Goal: Information Seeking & Learning: Compare options

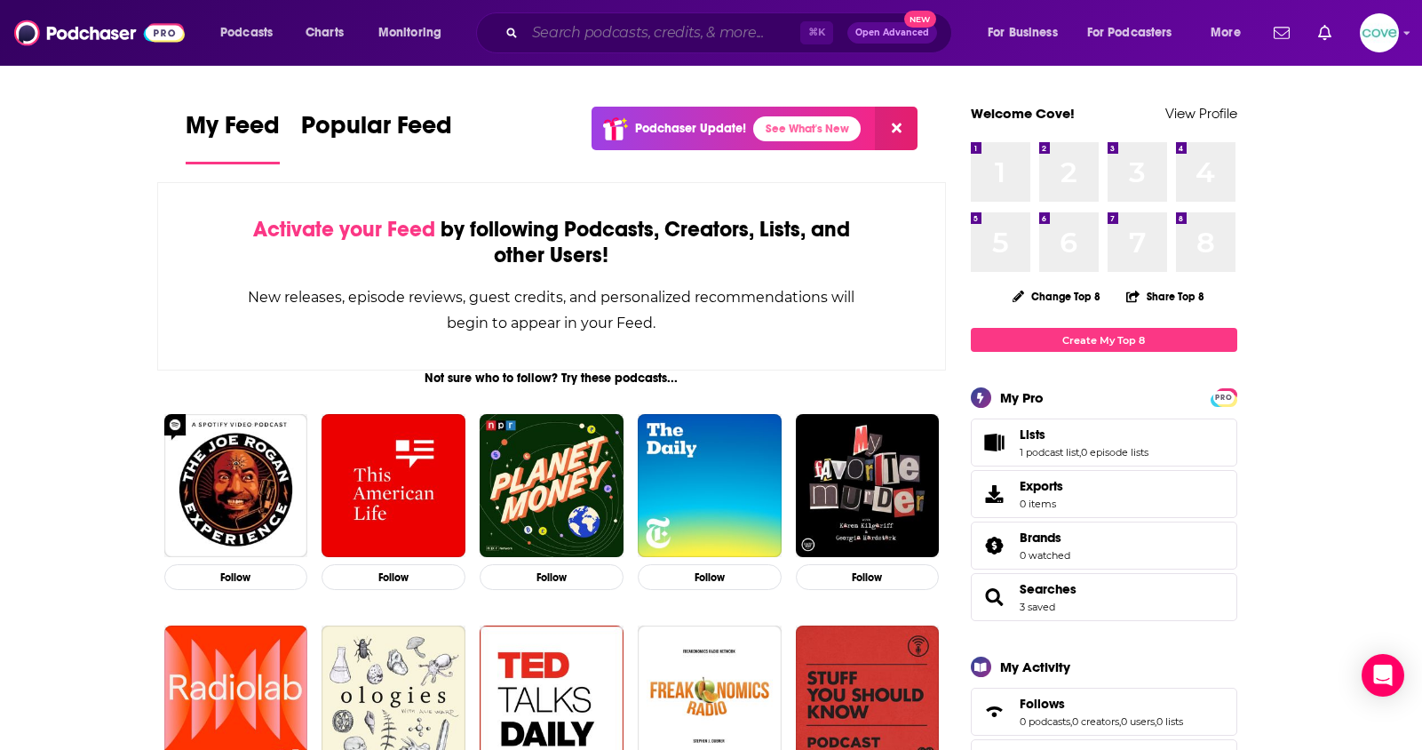
click at [710, 46] on input "Search podcasts, credits, & more..." at bounding box center [662, 33] width 275 height 28
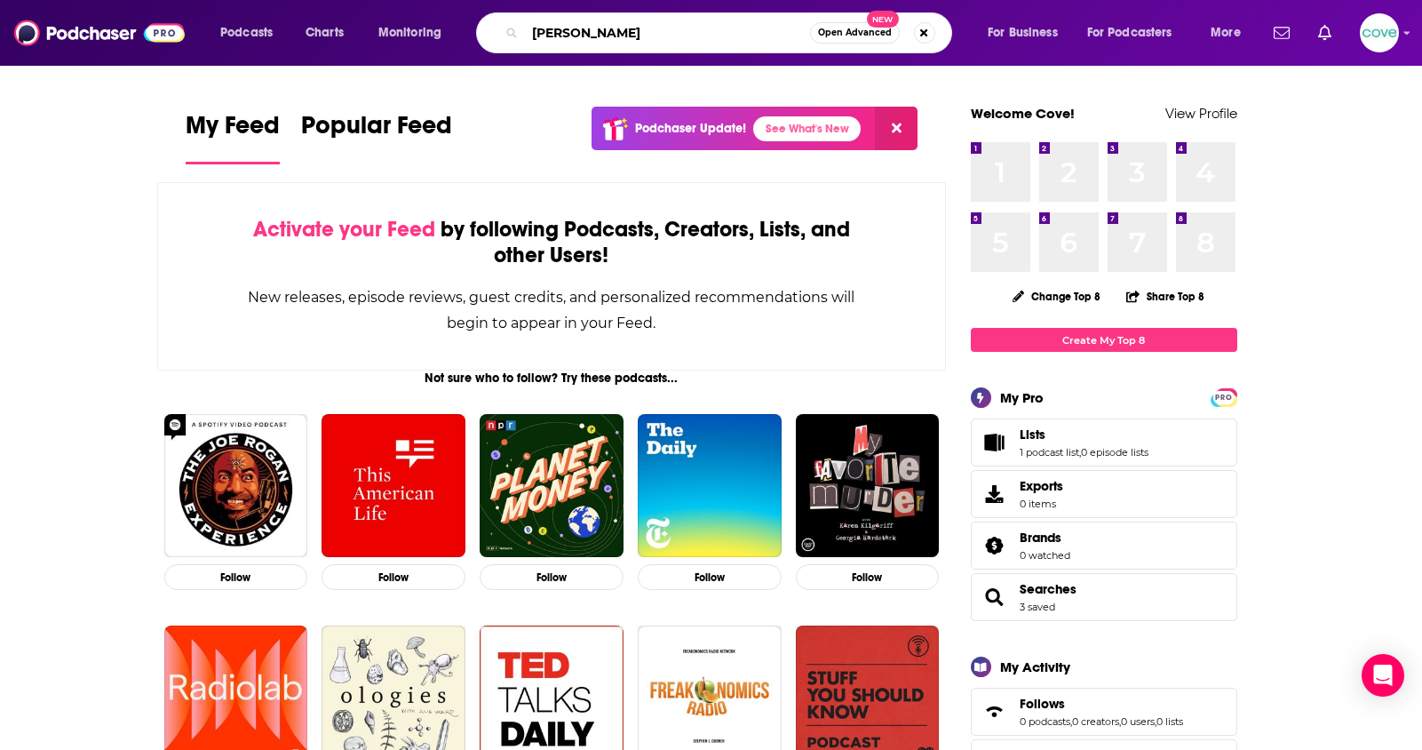
type input "[PERSON_NAME]"
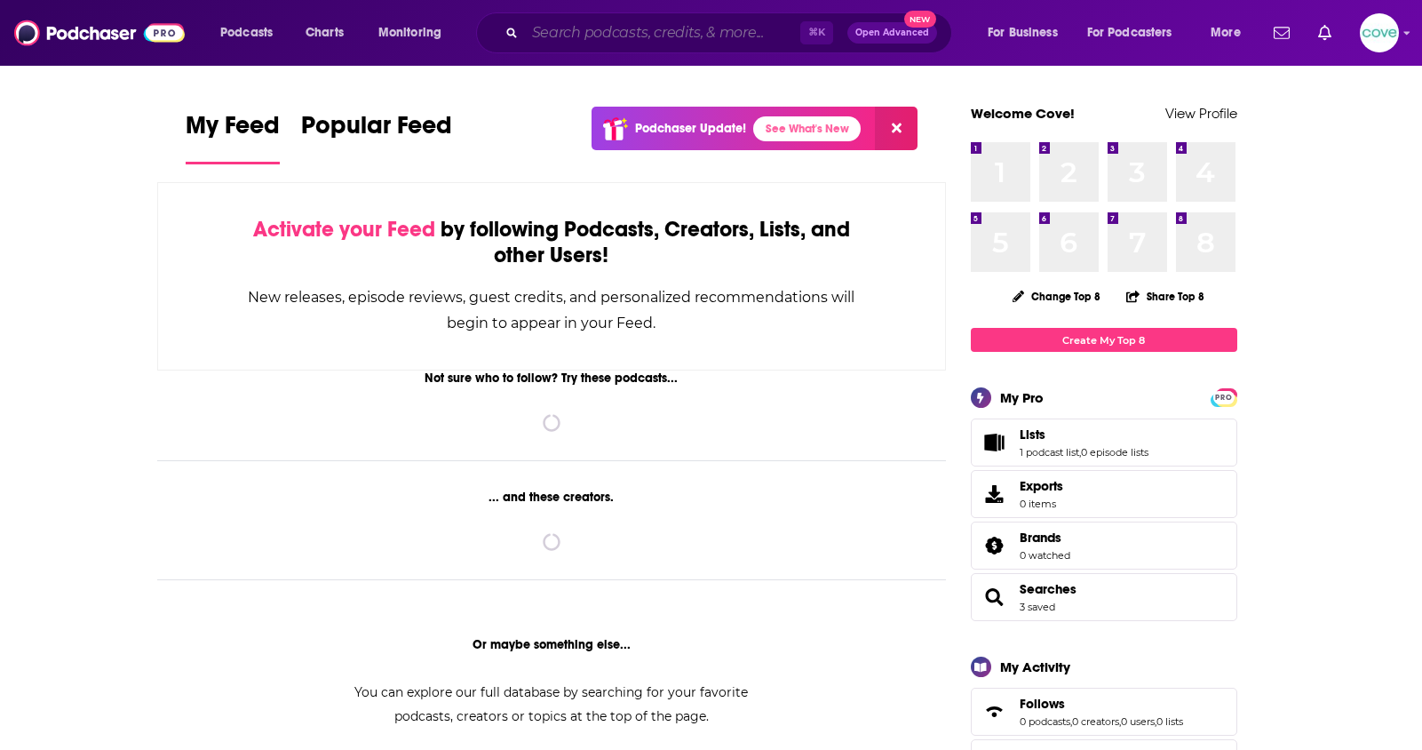
click at [626, 39] on input "Search podcasts, credits, & more..." at bounding box center [662, 33] width 275 height 28
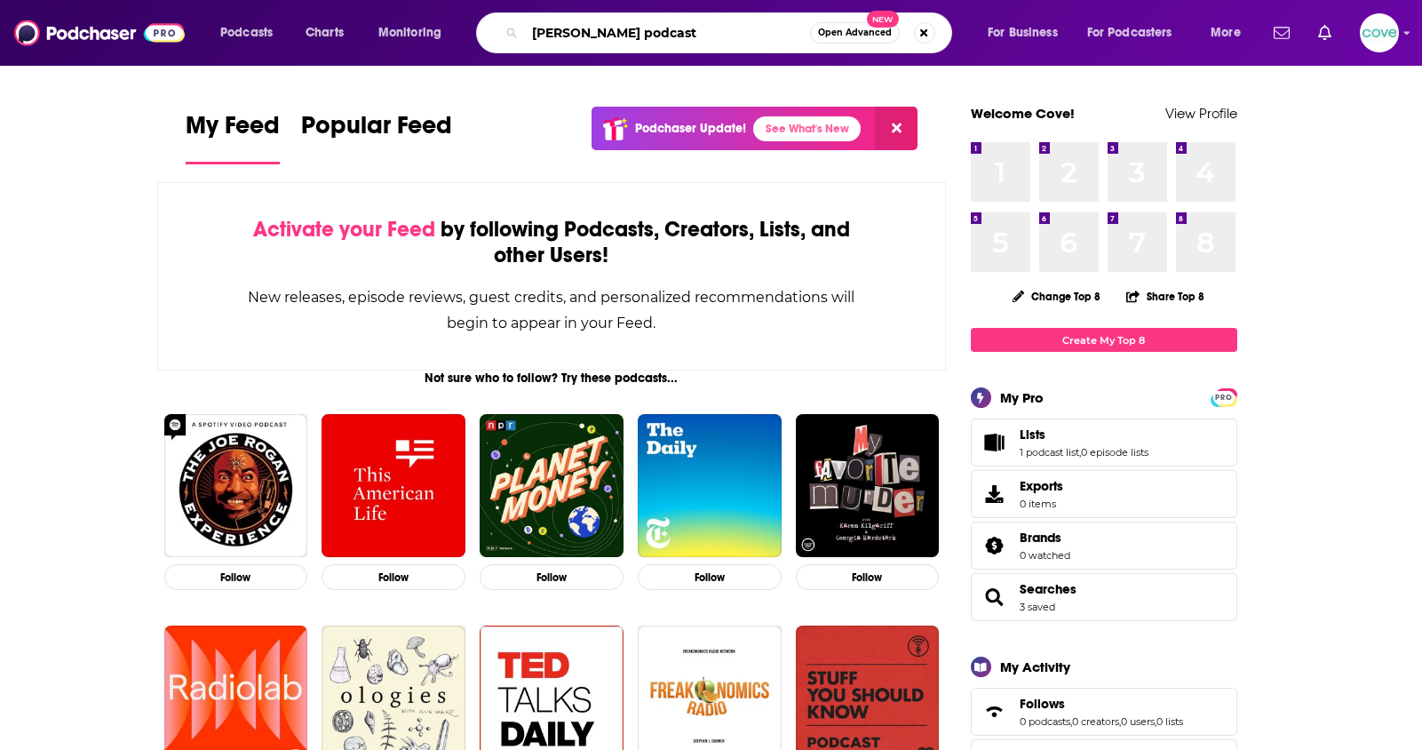
type input "clark howard podcast"
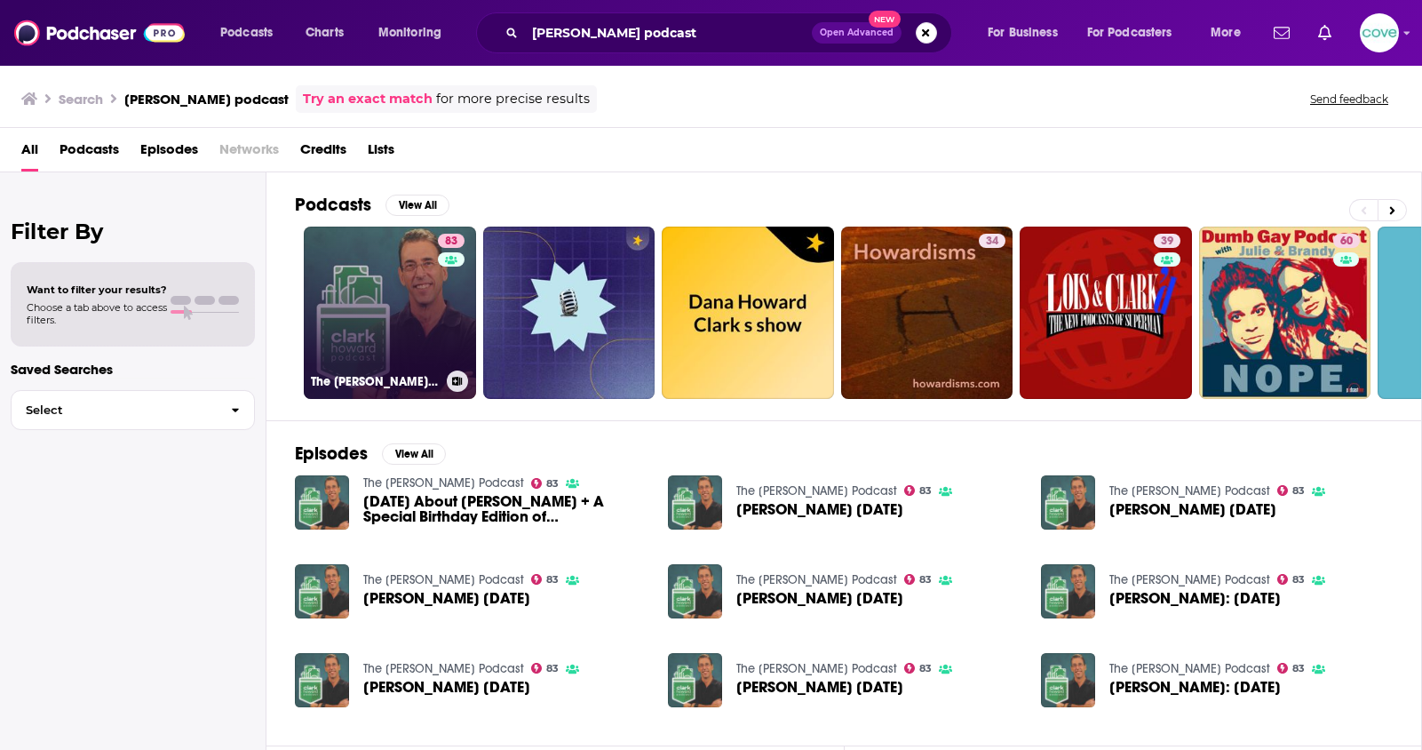
click at [389, 331] on link "83 The Clark Howard Podcast" at bounding box center [390, 312] width 172 height 172
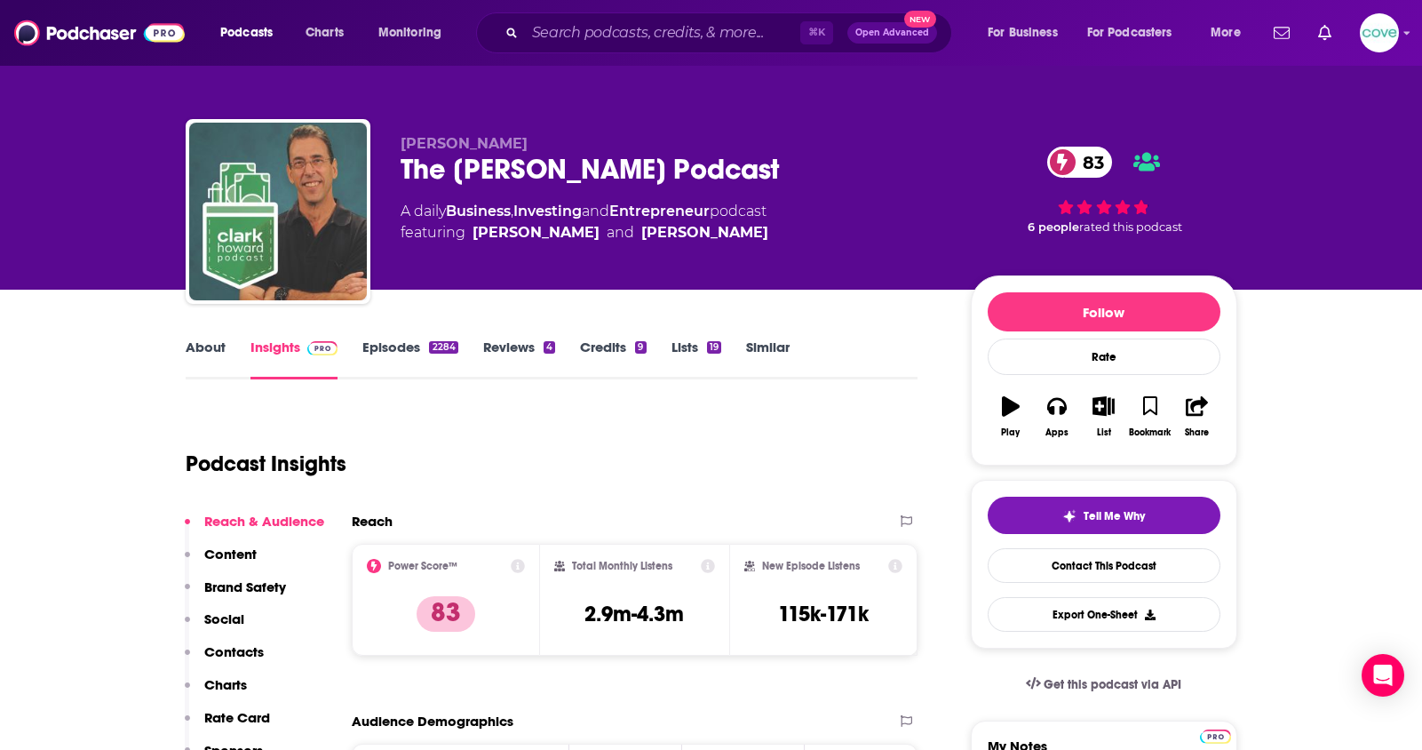
click at [765, 347] on link "Similar" at bounding box center [768, 358] width 44 height 41
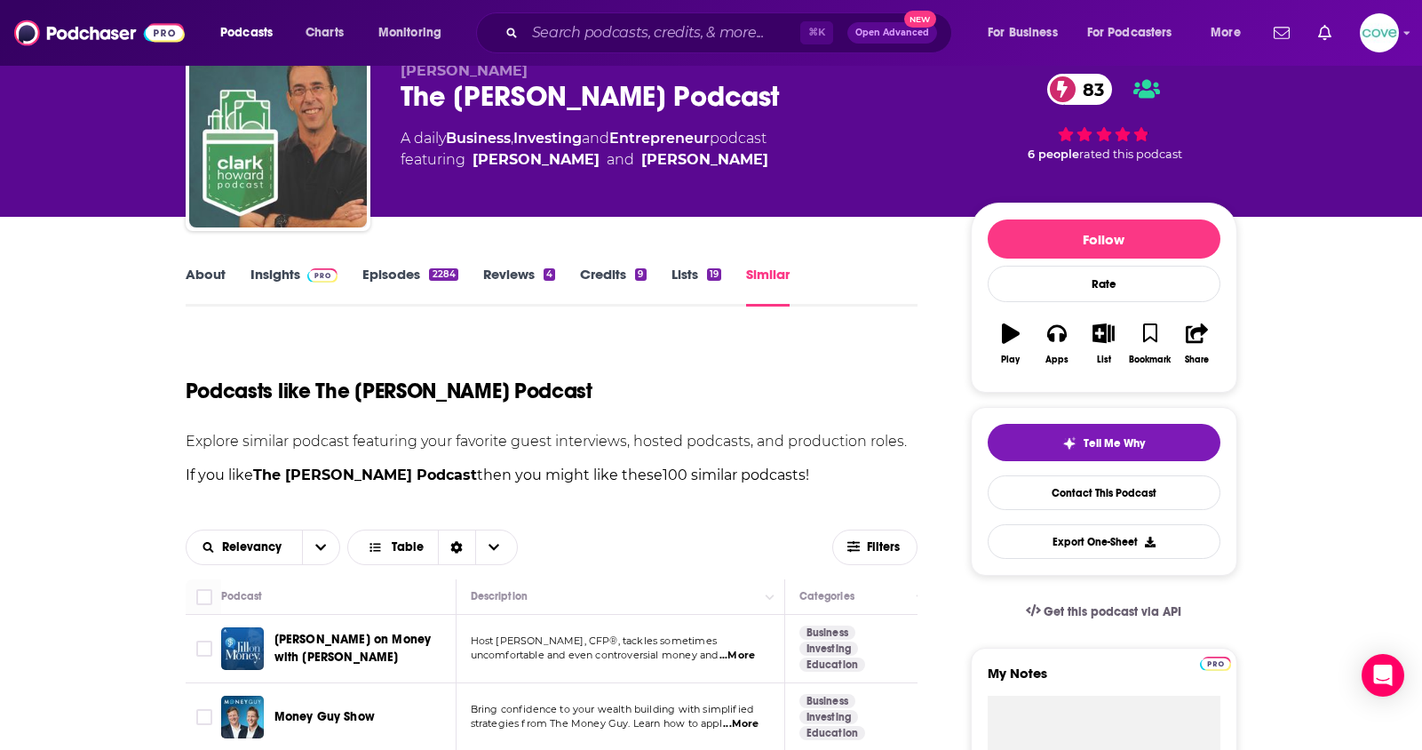
scroll to position [72, 0]
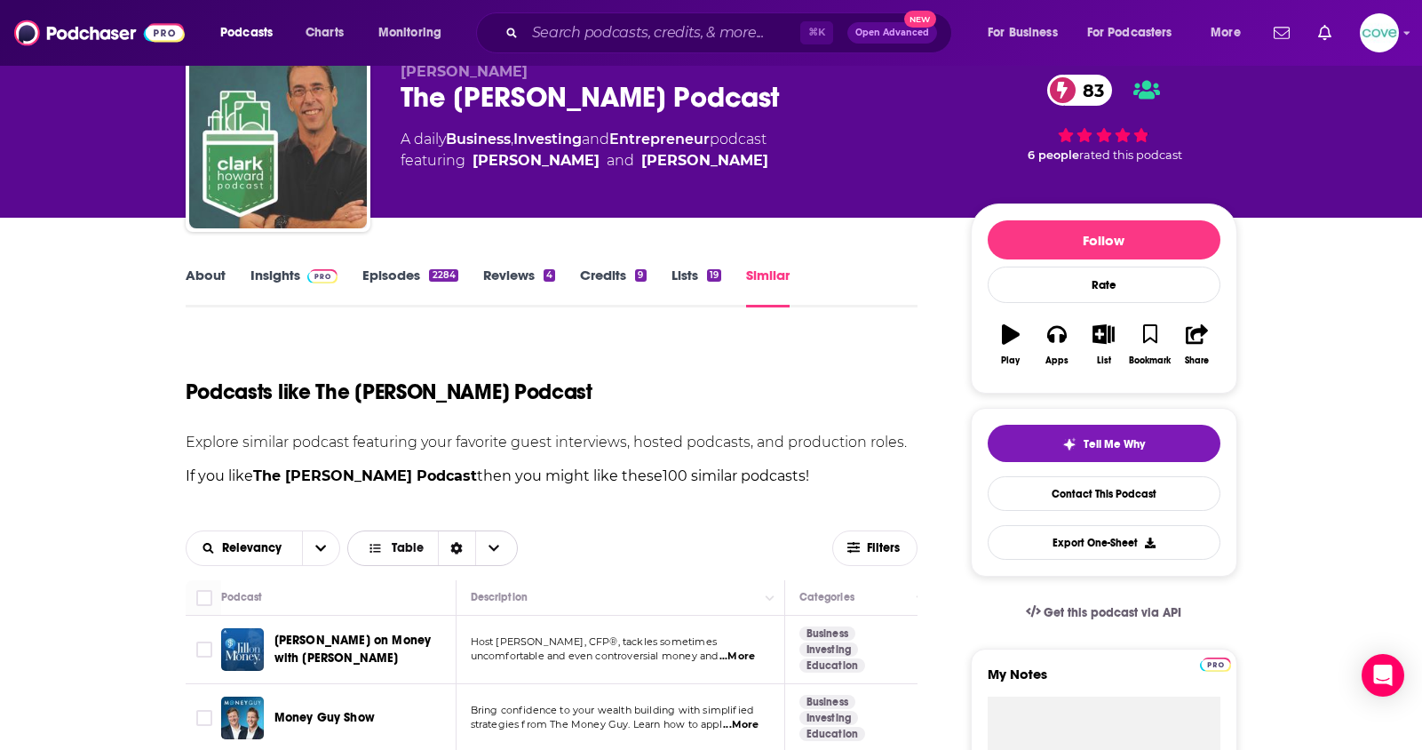
click at [401, 542] on span "Table" at bounding box center [408, 548] width 32 height 12
click at [399, 552] on span "Table" at bounding box center [408, 548] width 32 height 12
click at [397, 608] on span "Gallery" at bounding box center [444, 610] width 120 height 10
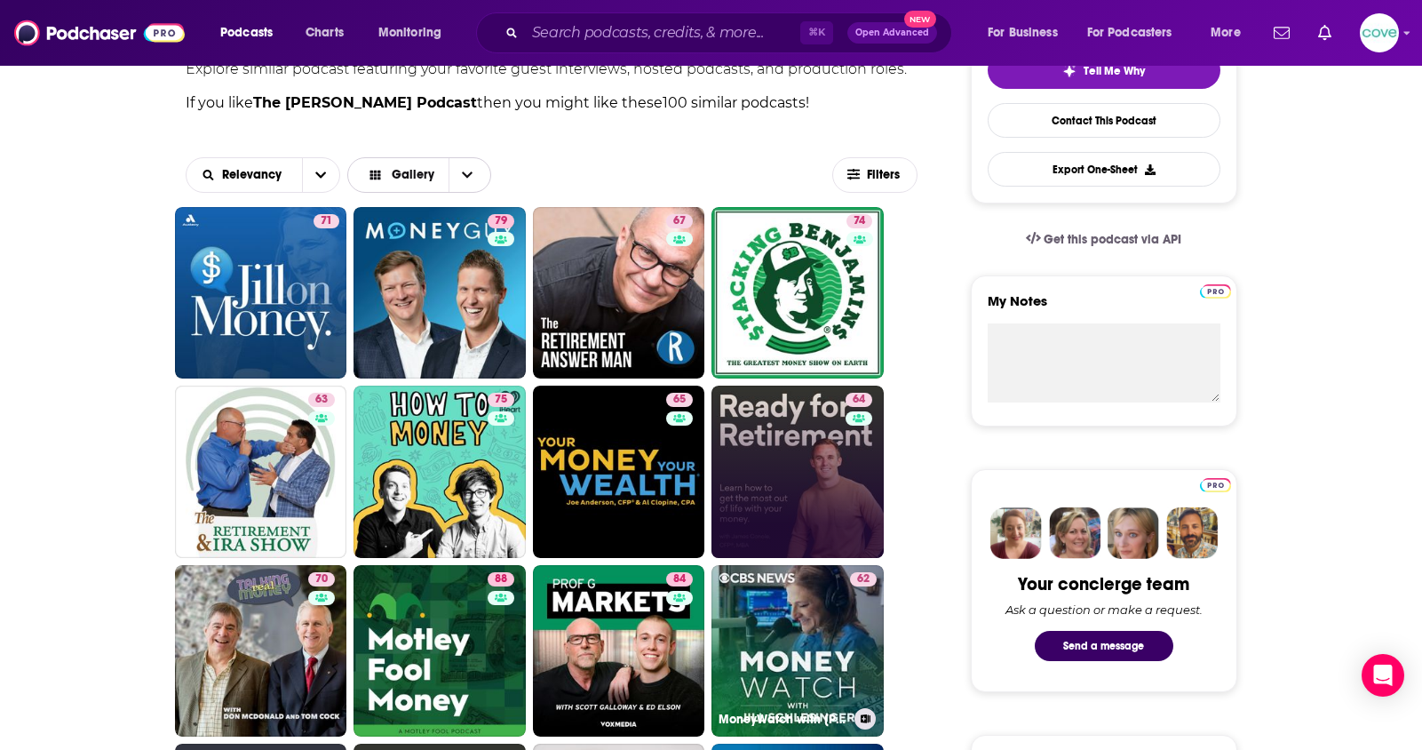
scroll to position [432, 0]
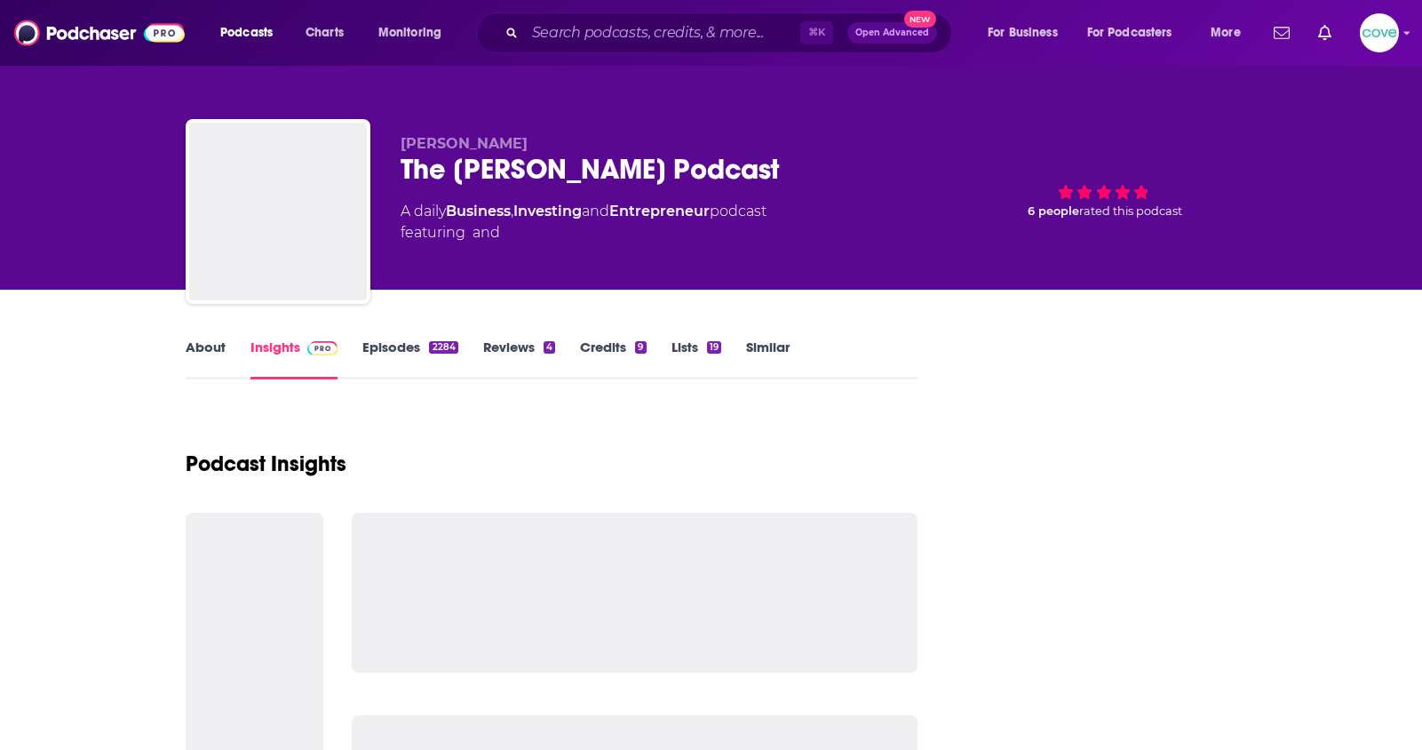
click at [523, 32] on div "⌘ K Open Advanced New" at bounding box center [714, 32] width 476 height 41
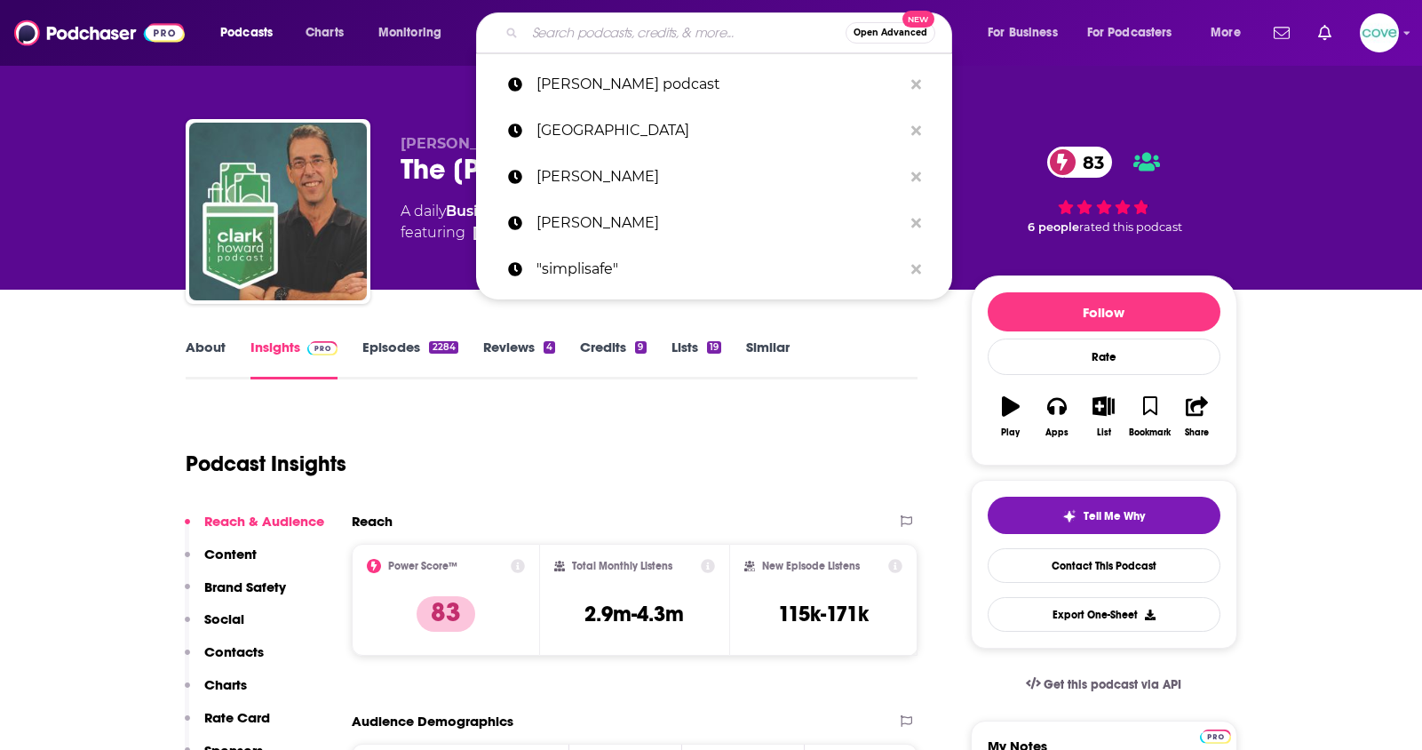
click at [582, 42] on input "Search podcasts, credits, & more..." at bounding box center [685, 33] width 321 height 28
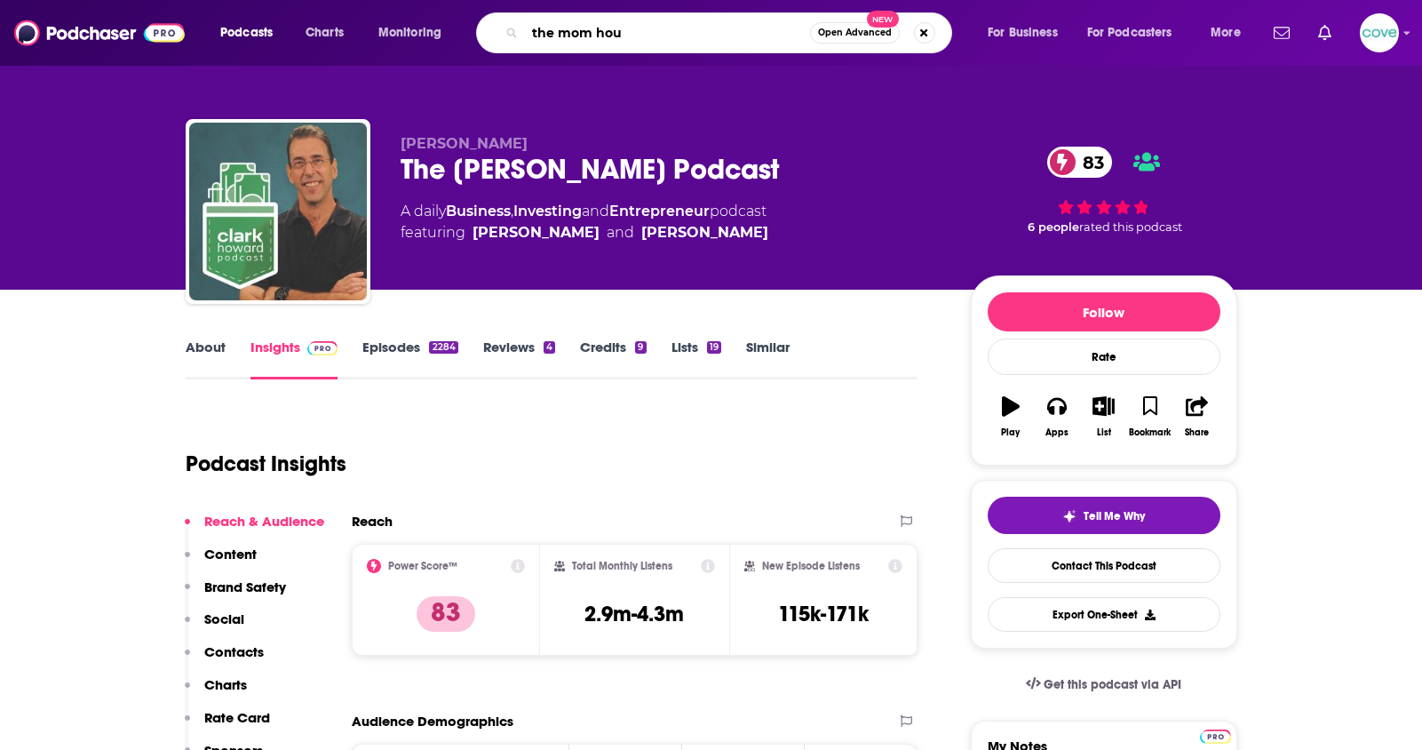
type input "the mom hour"
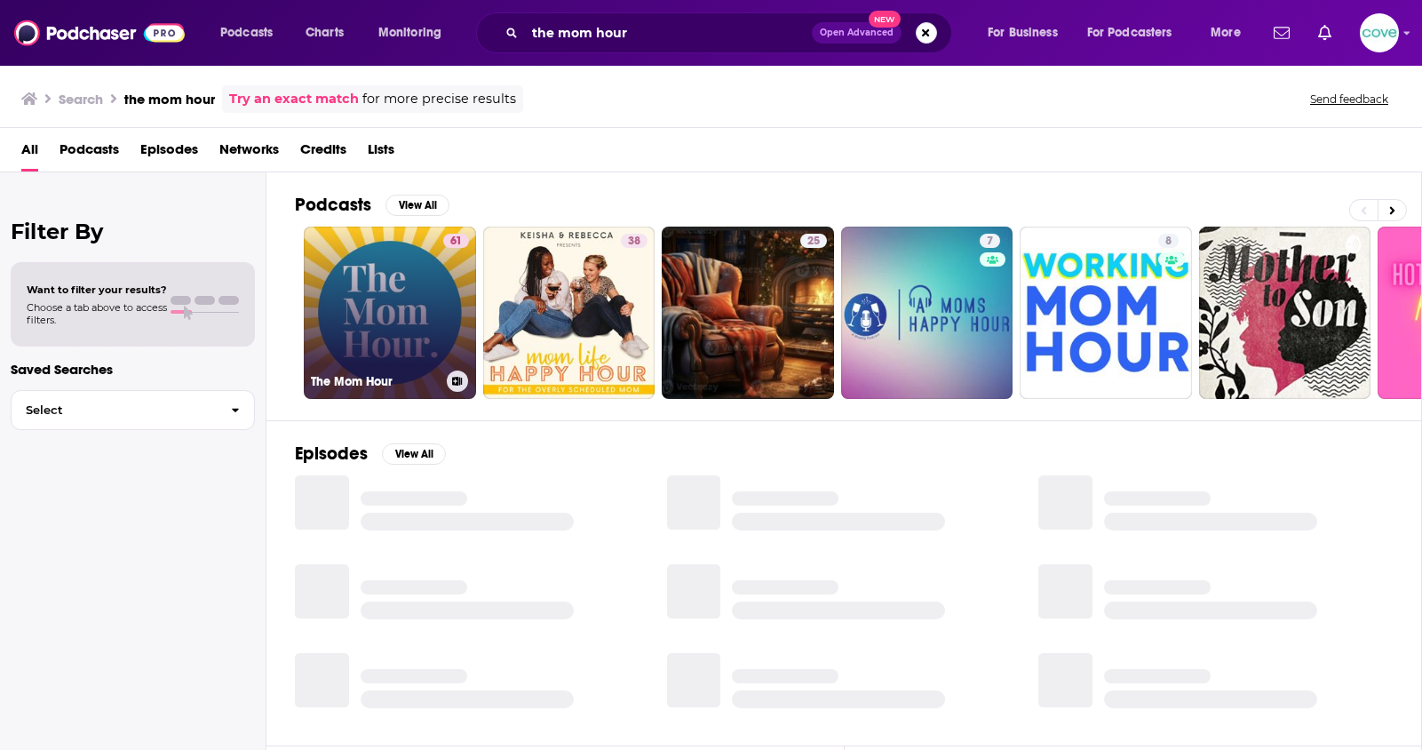
click at [385, 316] on link "61 The Mom Hour" at bounding box center [390, 312] width 172 height 172
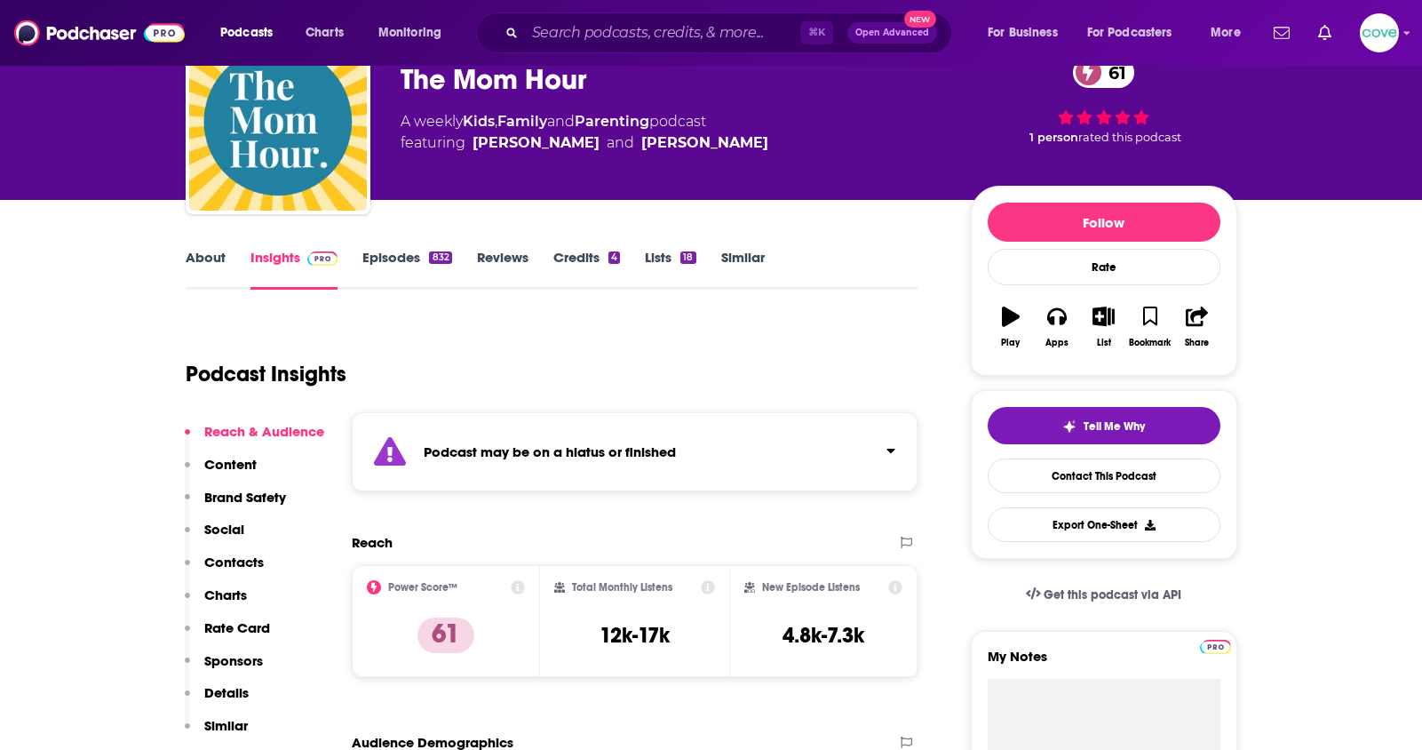
scroll to position [99, 0]
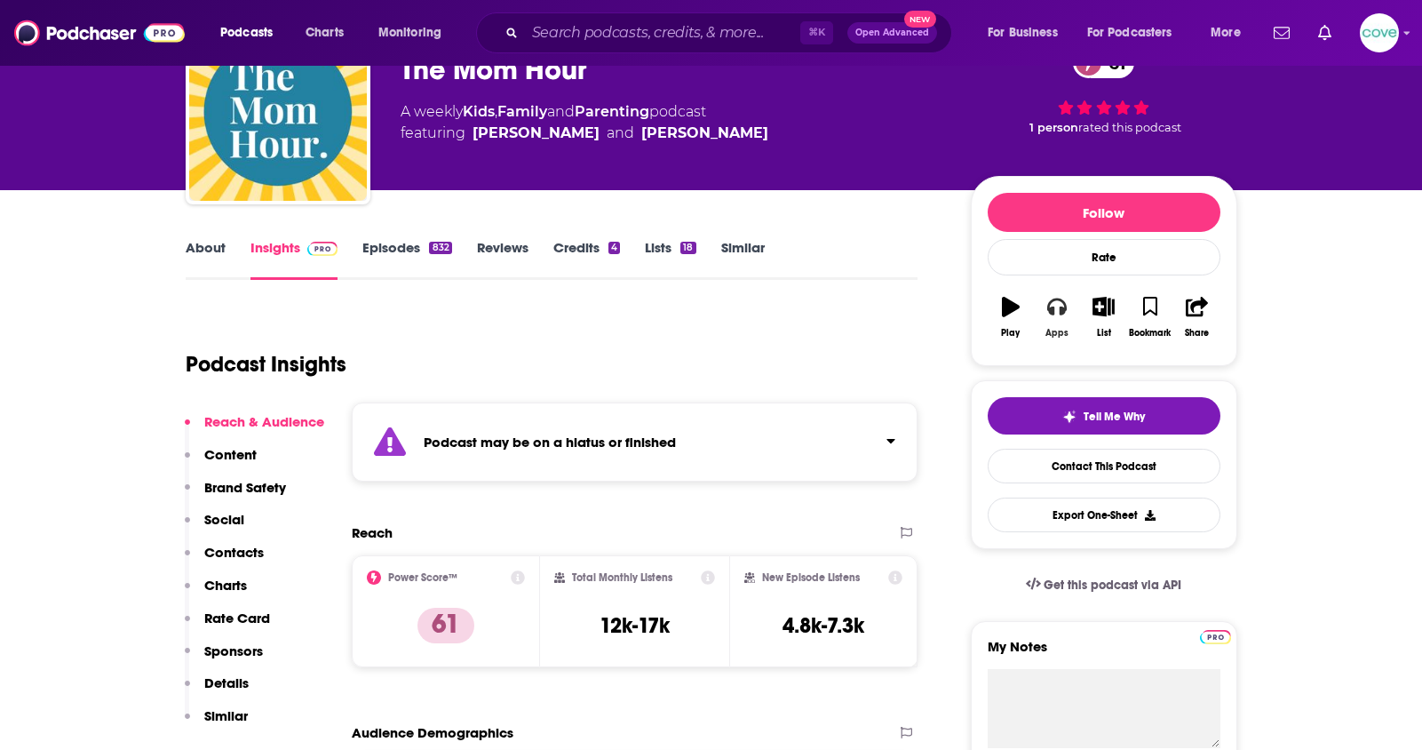
click at [1060, 315] on icon "button" at bounding box center [1057, 307] width 20 height 18
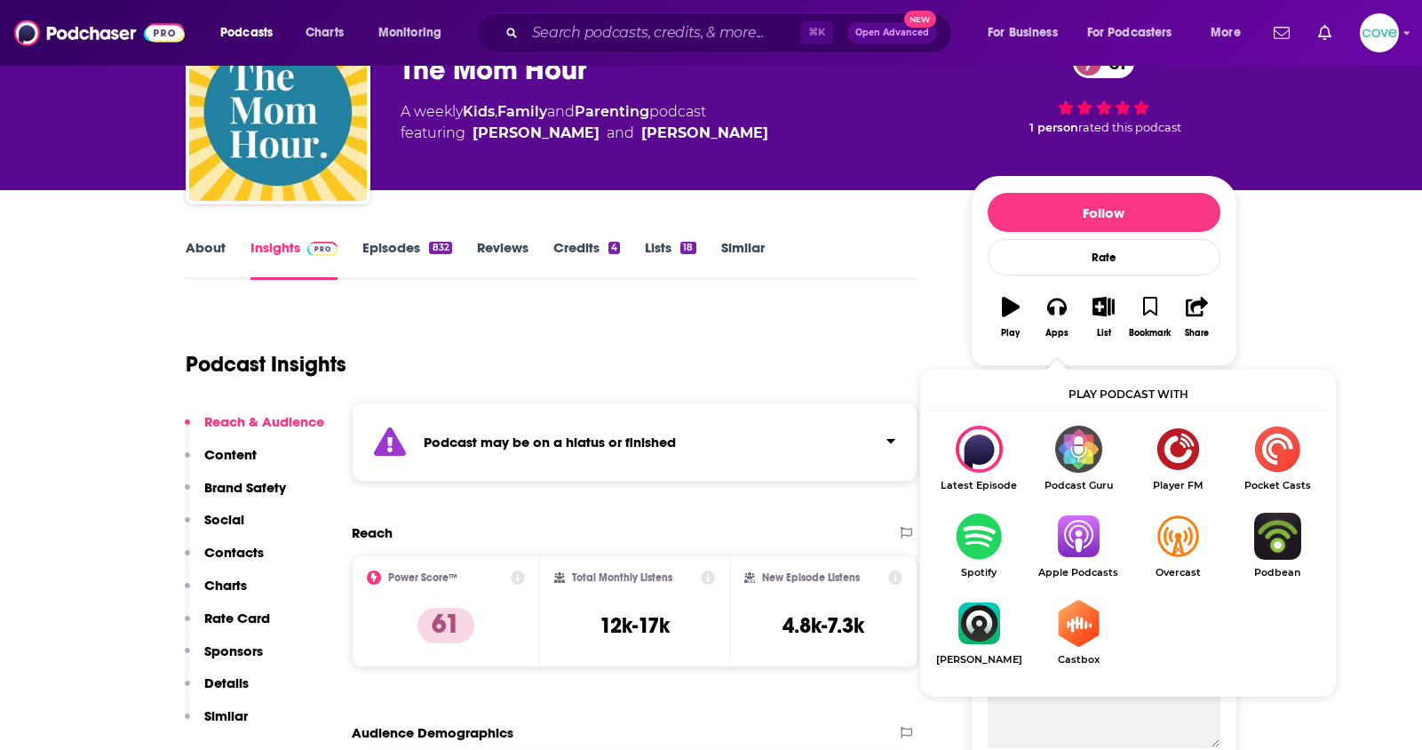
click at [1081, 526] on img "Show Listen On dropdown" at bounding box center [1077, 535] width 99 height 47
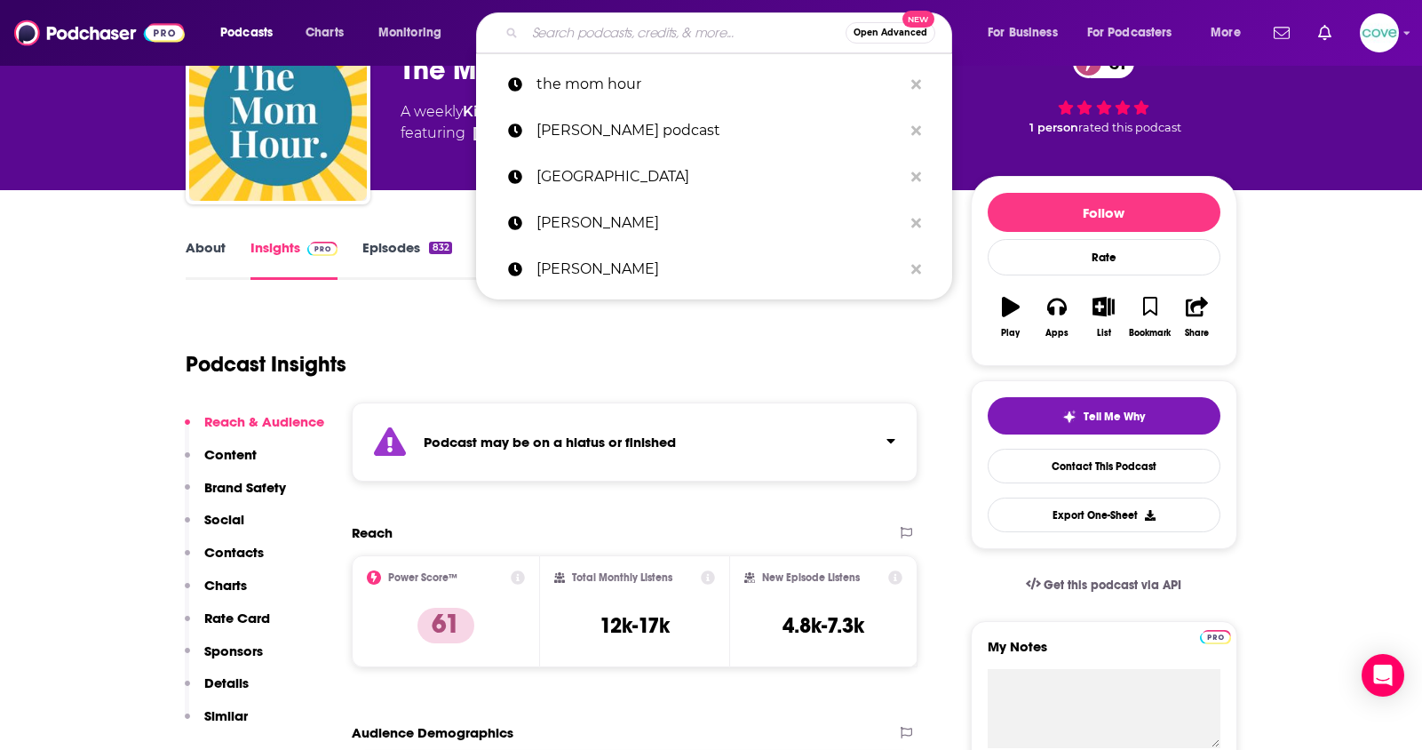
click at [552, 30] on input "Search podcasts, credits, & more..." at bounding box center [685, 33] width 321 height 28
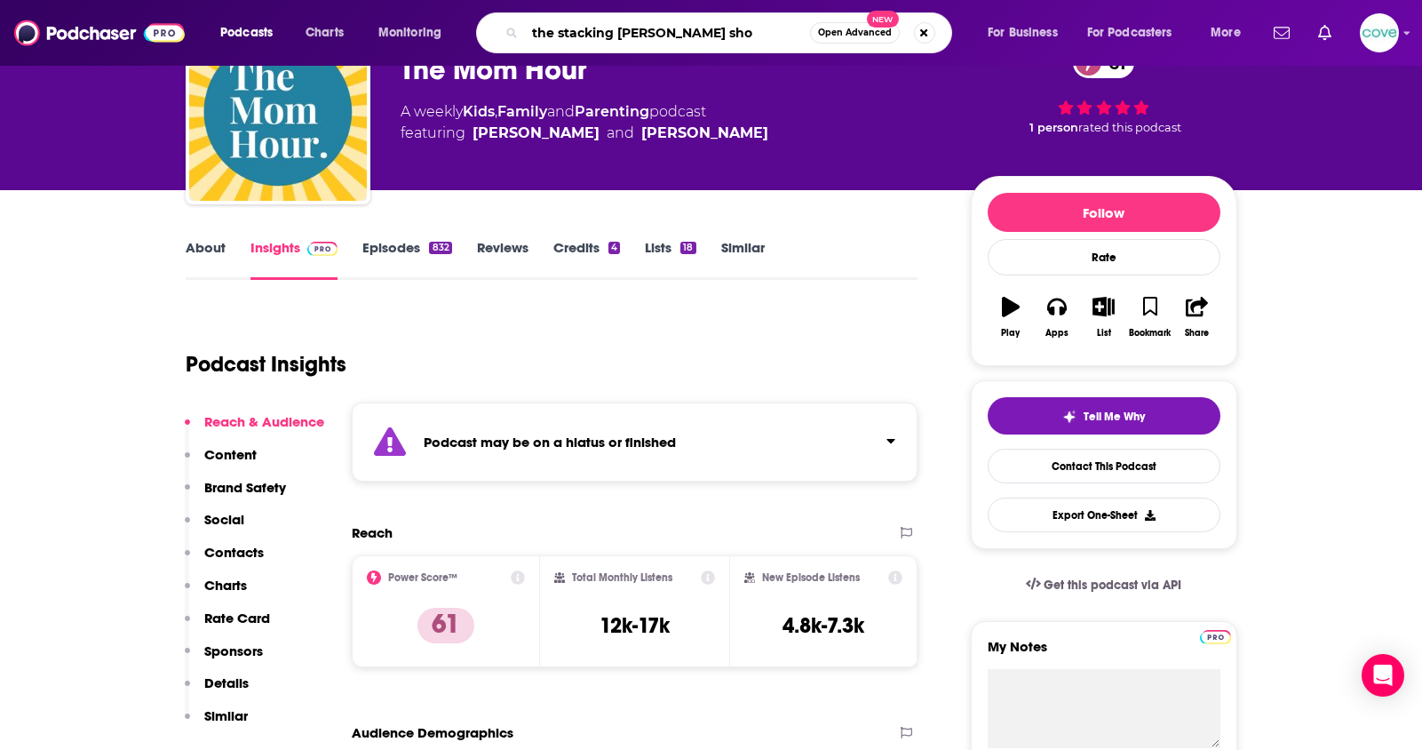
type input "the stacking benjamins show"
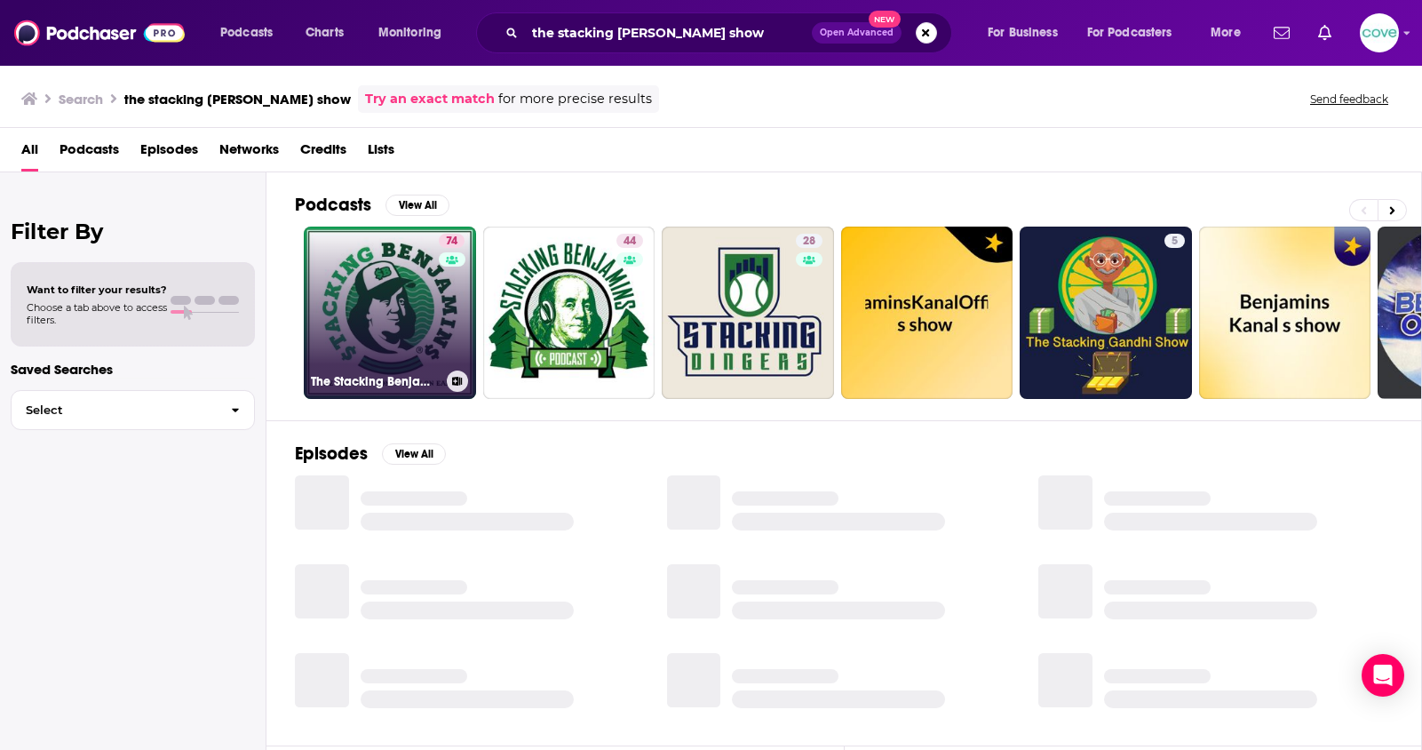
click at [412, 290] on link "74 The Stacking Benjamins Show" at bounding box center [390, 312] width 172 height 172
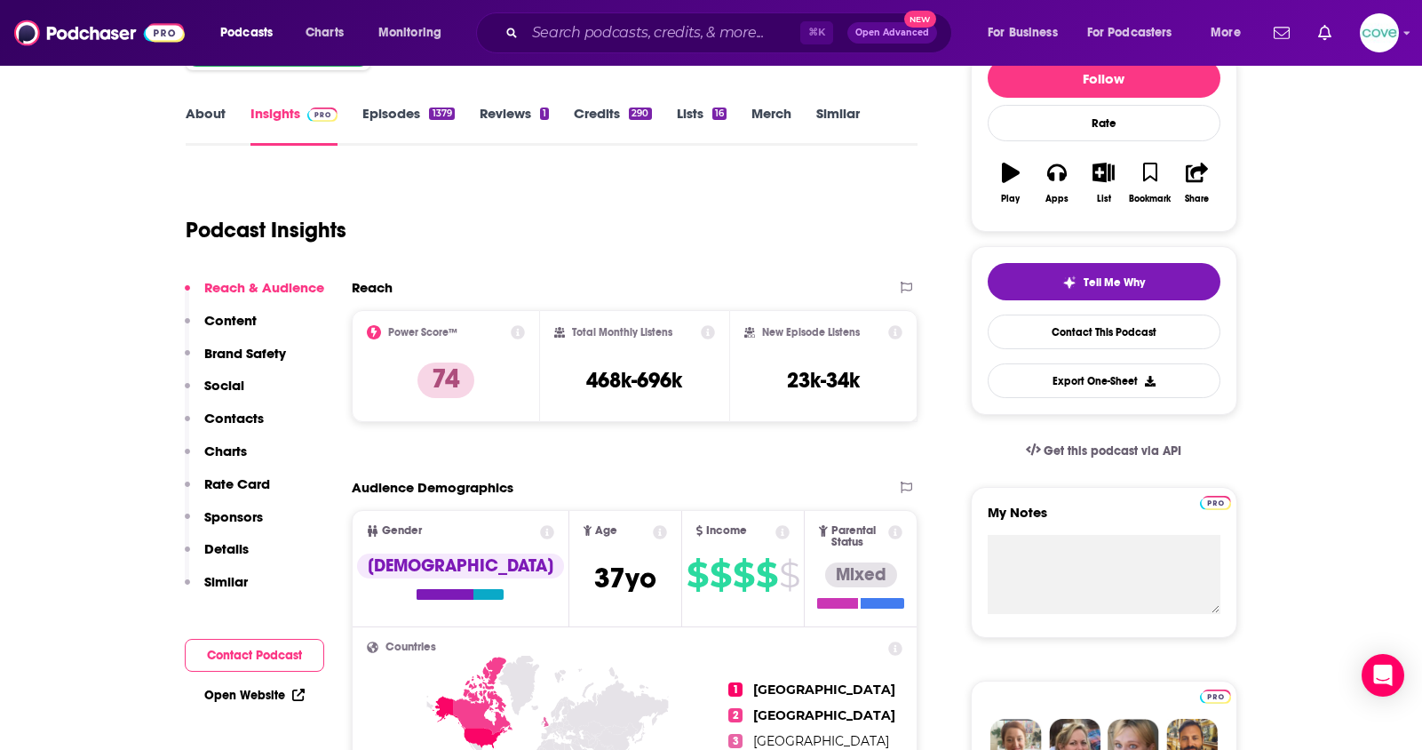
scroll to position [237, 0]
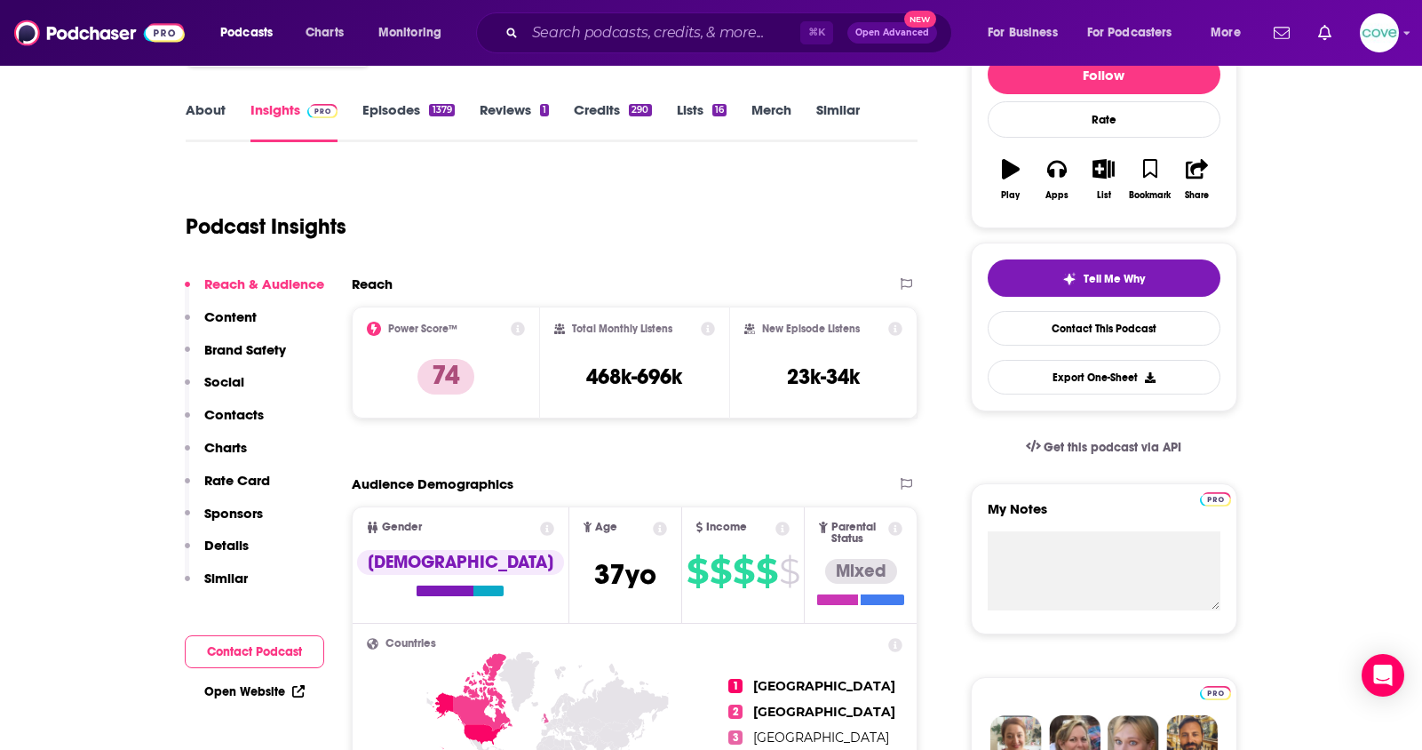
click at [838, 101] on link "Similar" at bounding box center [838, 121] width 44 height 41
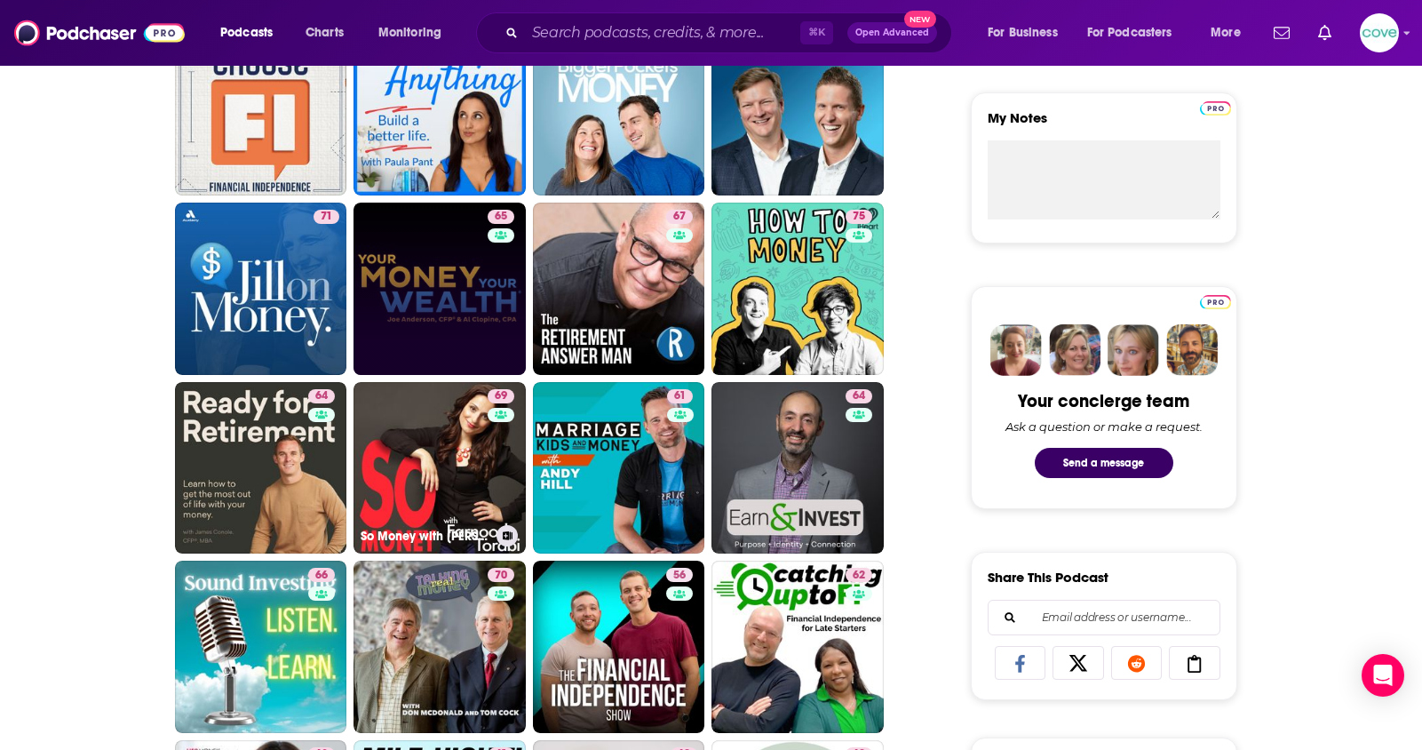
scroll to position [635, 0]
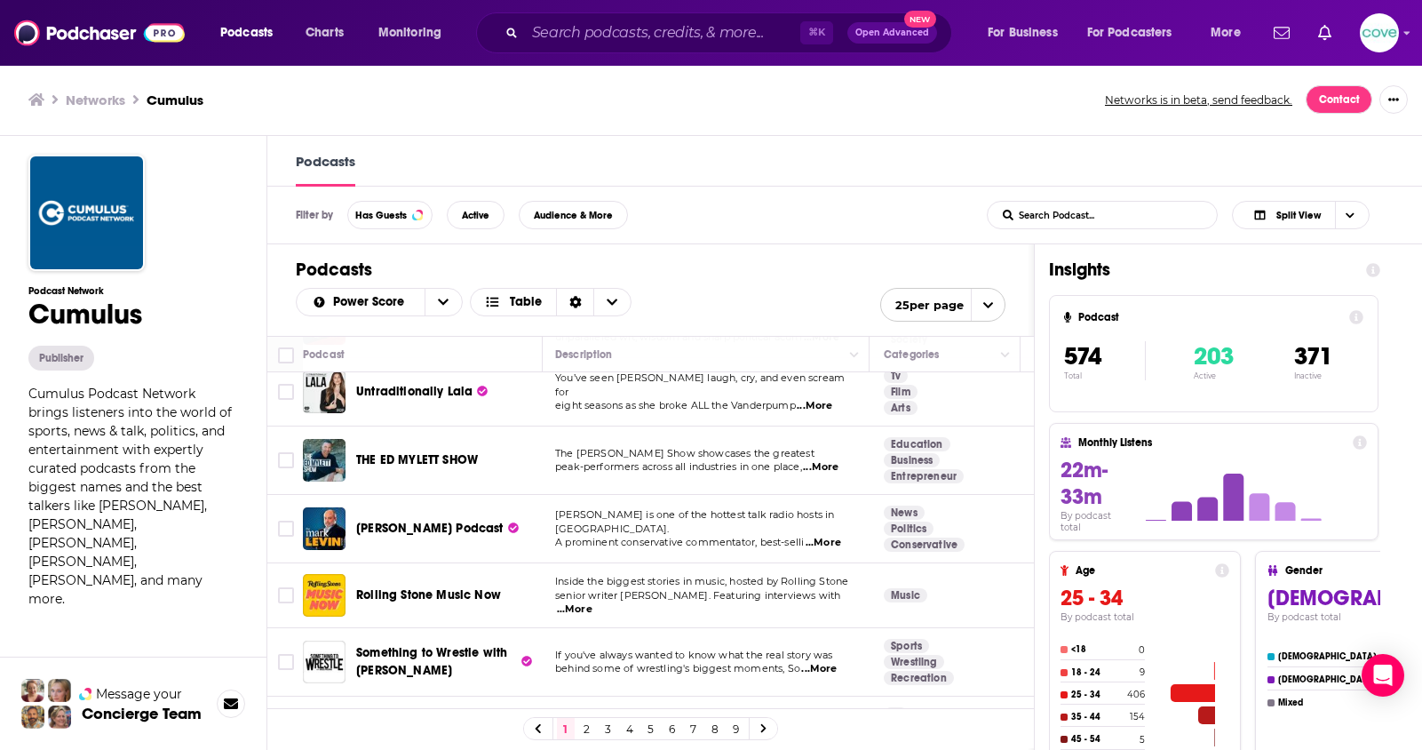
scroll to position [0, 2]
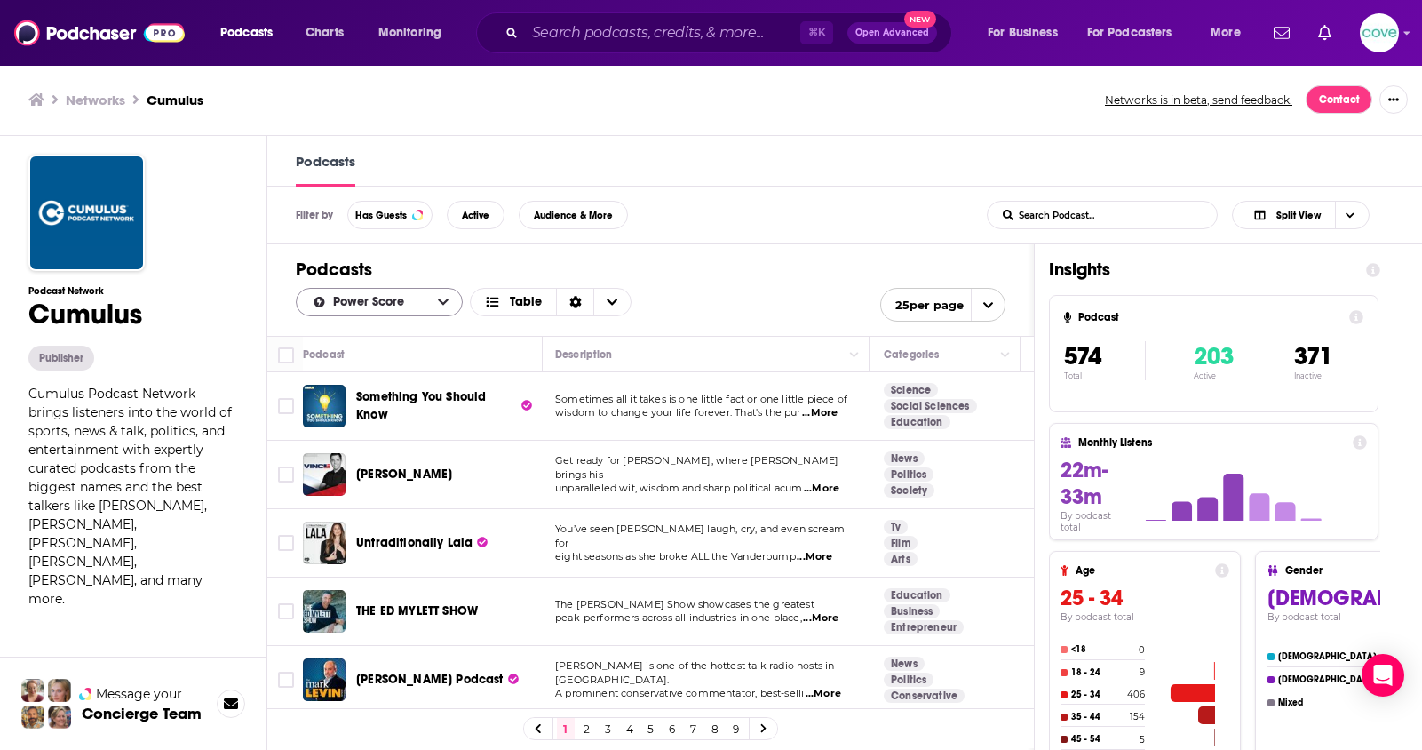
click at [435, 297] on button "open menu" at bounding box center [443, 302] width 37 height 27
click at [370, 365] on span "Trending" at bounding box center [390, 361] width 116 height 10
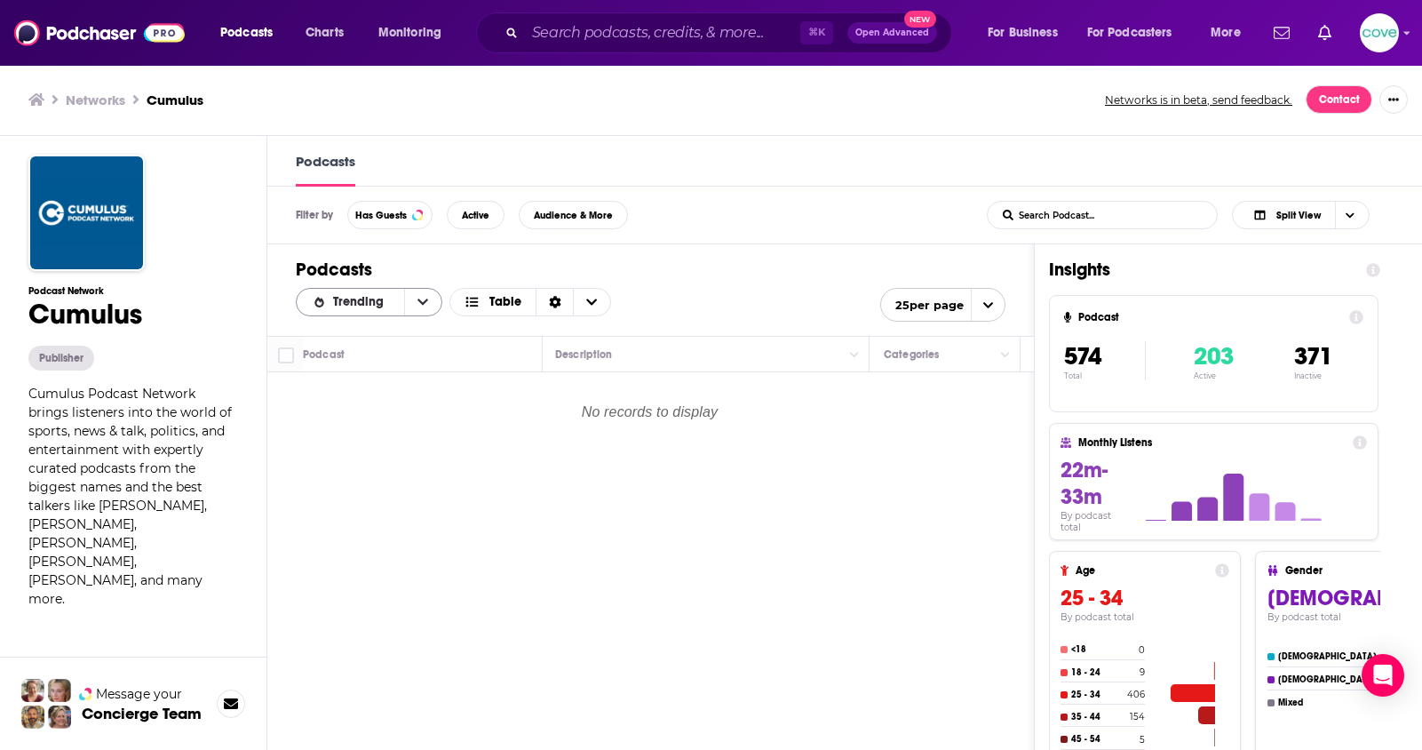
click at [426, 299] on button "open menu" at bounding box center [422, 302] width 37 height 27
click at [392, 329] on span "By Rating" at bounding box center [380, 332] width 96 height 10
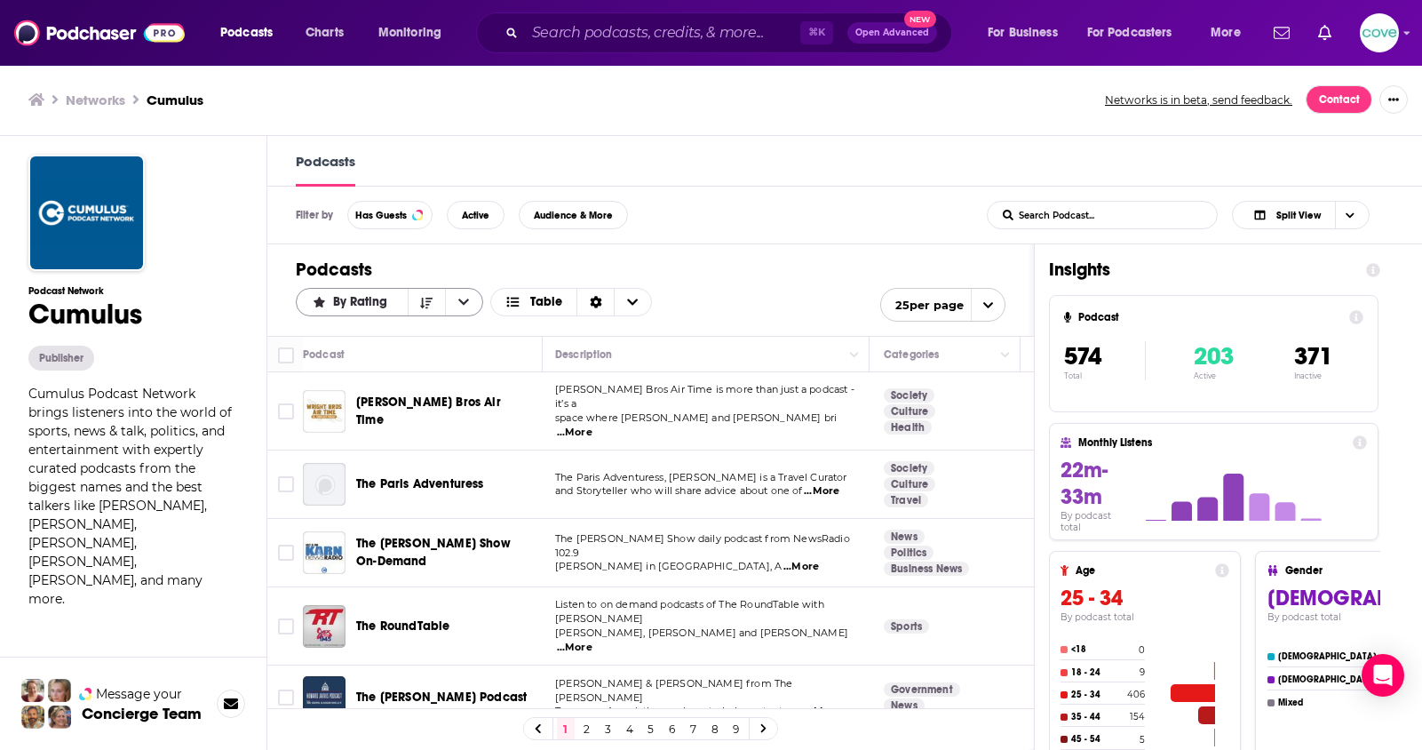
click at [460, 306] on icon "open menu" at bounding box center [463, 302] width 11 height 12
click at [407, 417] on span "Power Score" at bounding box center [400, 421] width 137 height 10
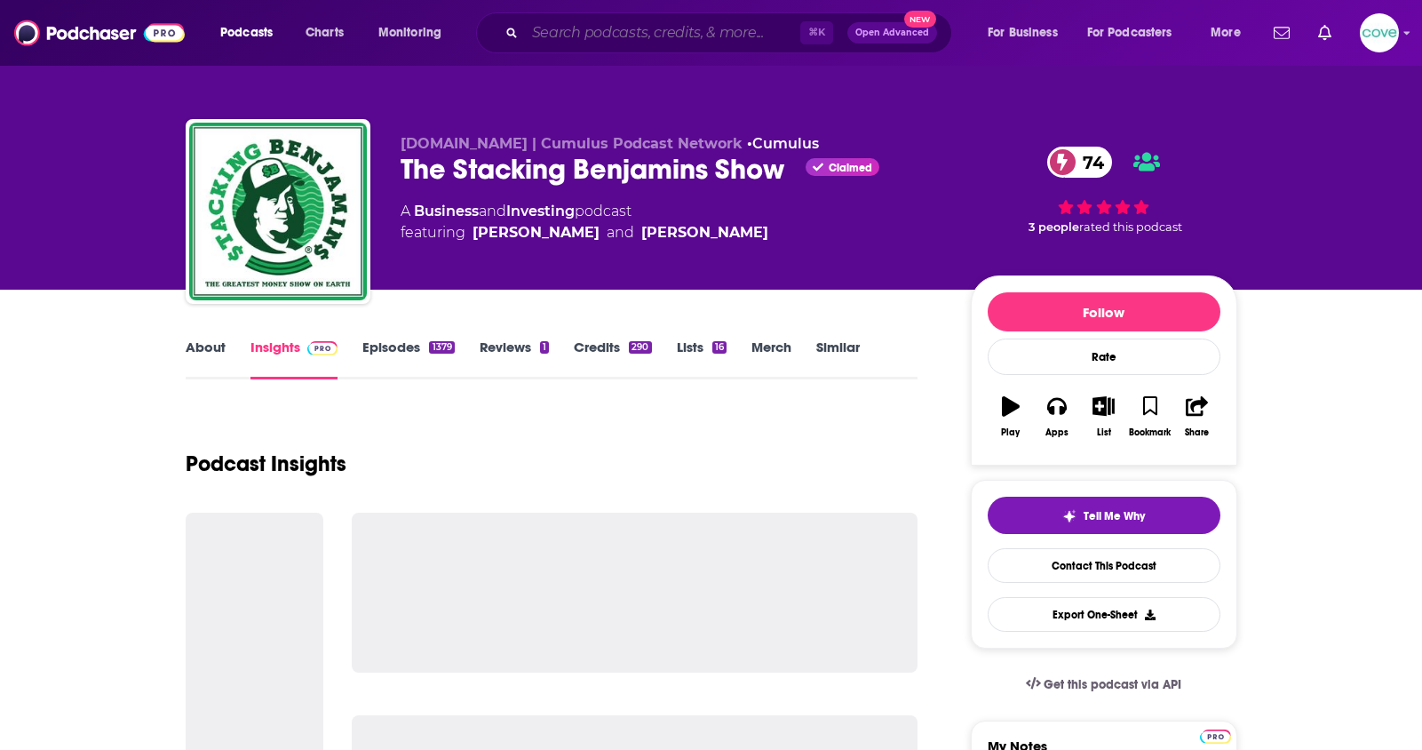
click at [571, 35] on input "Search podcasts, credits, & more..." at bounding box center [662, 33] width 275 height 28
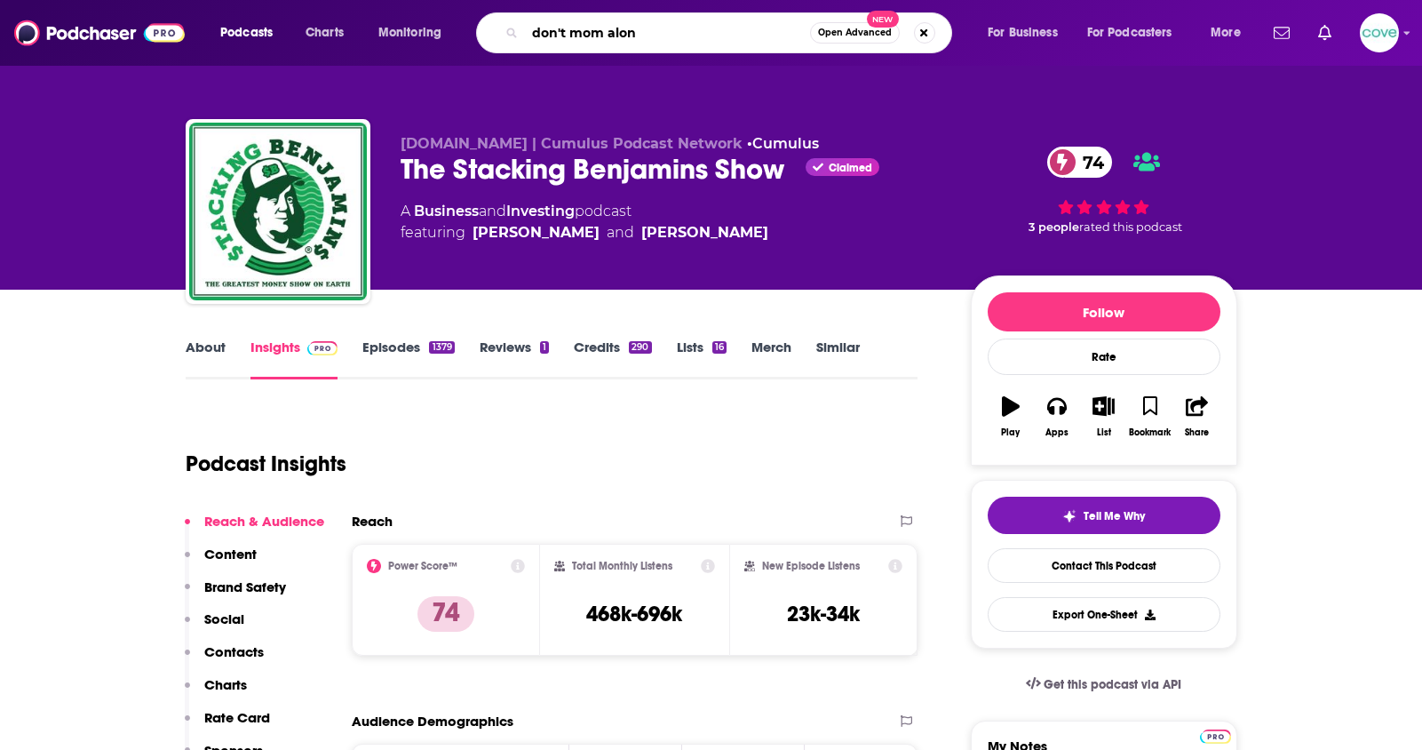
type input "don't mom alone"
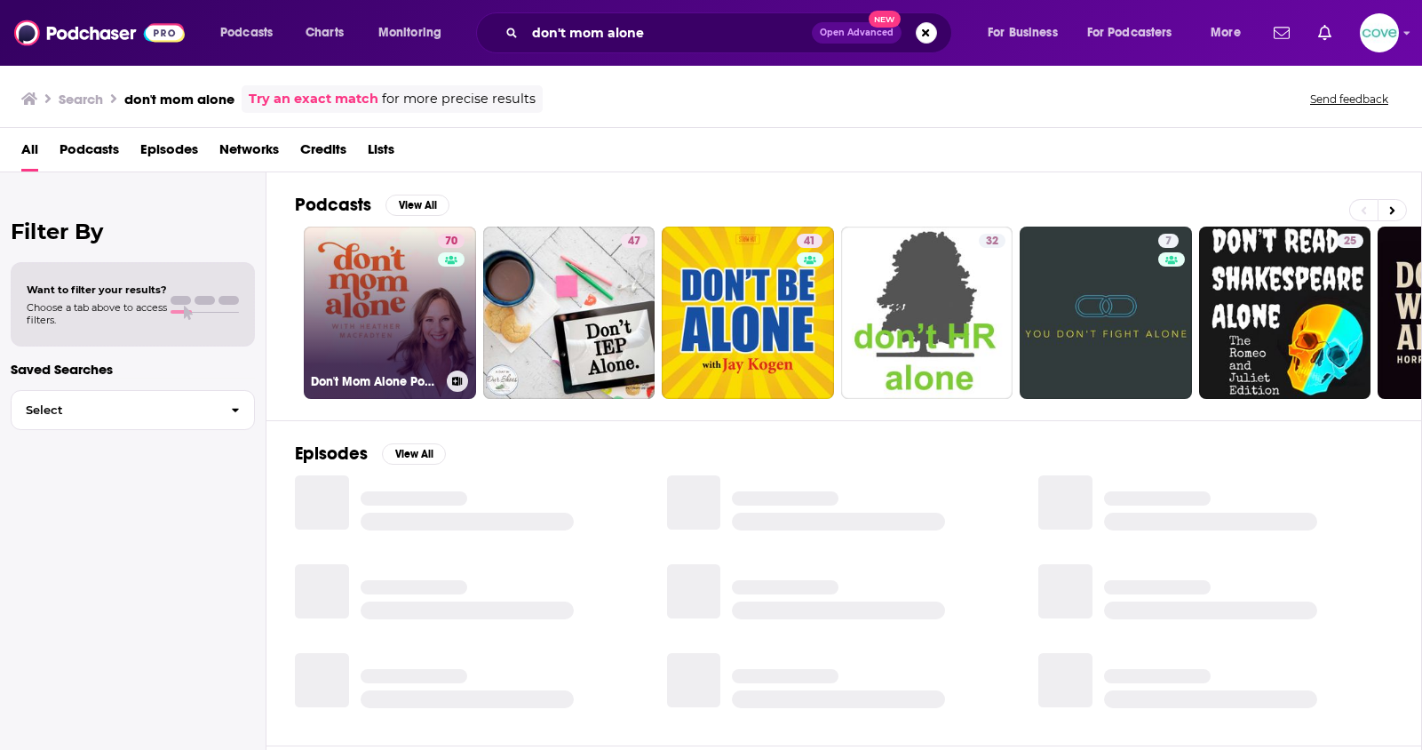
click at [392, 290] on link "70 Don't Mom Alone Podcast" at bounding box center [390, 312] width 172 height 172
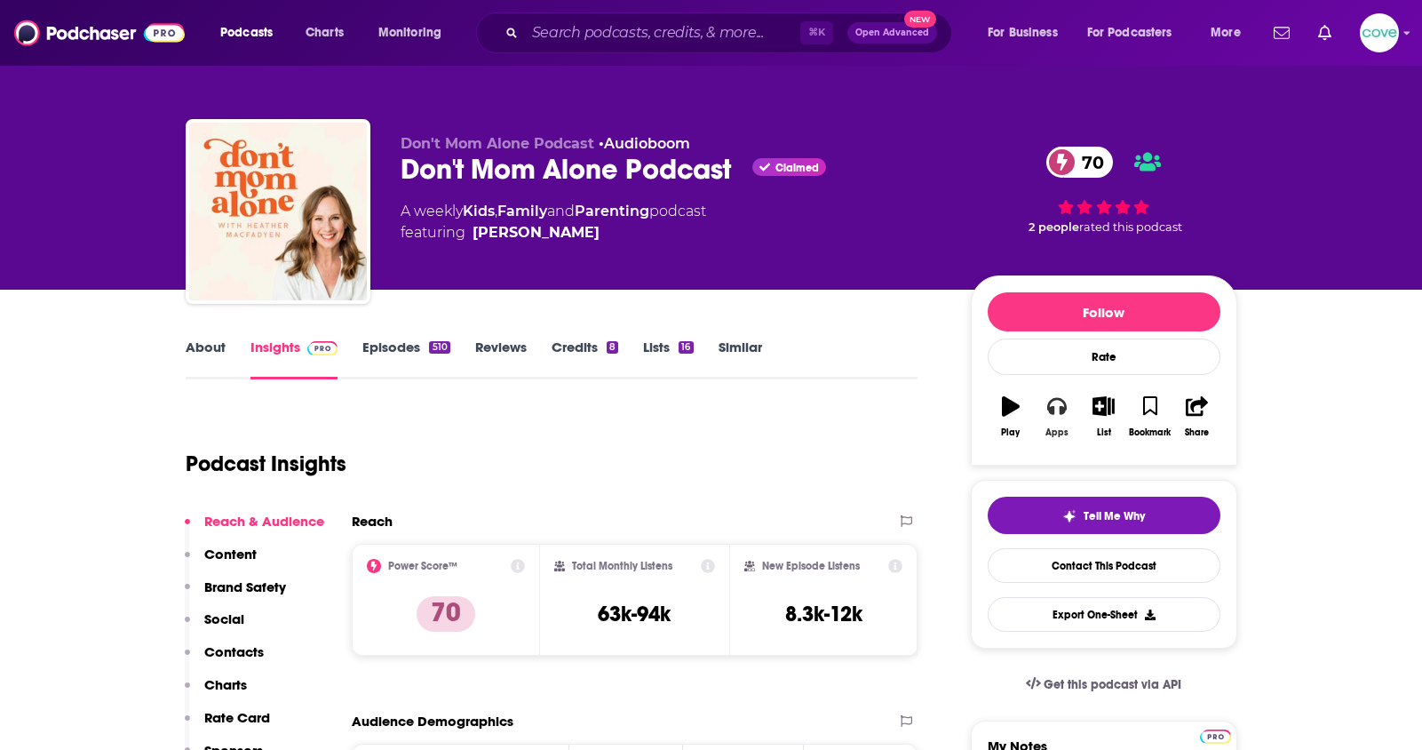
click at [1058, 409] on icon "button" at bounding box center [1057, 406] width 20 height 20
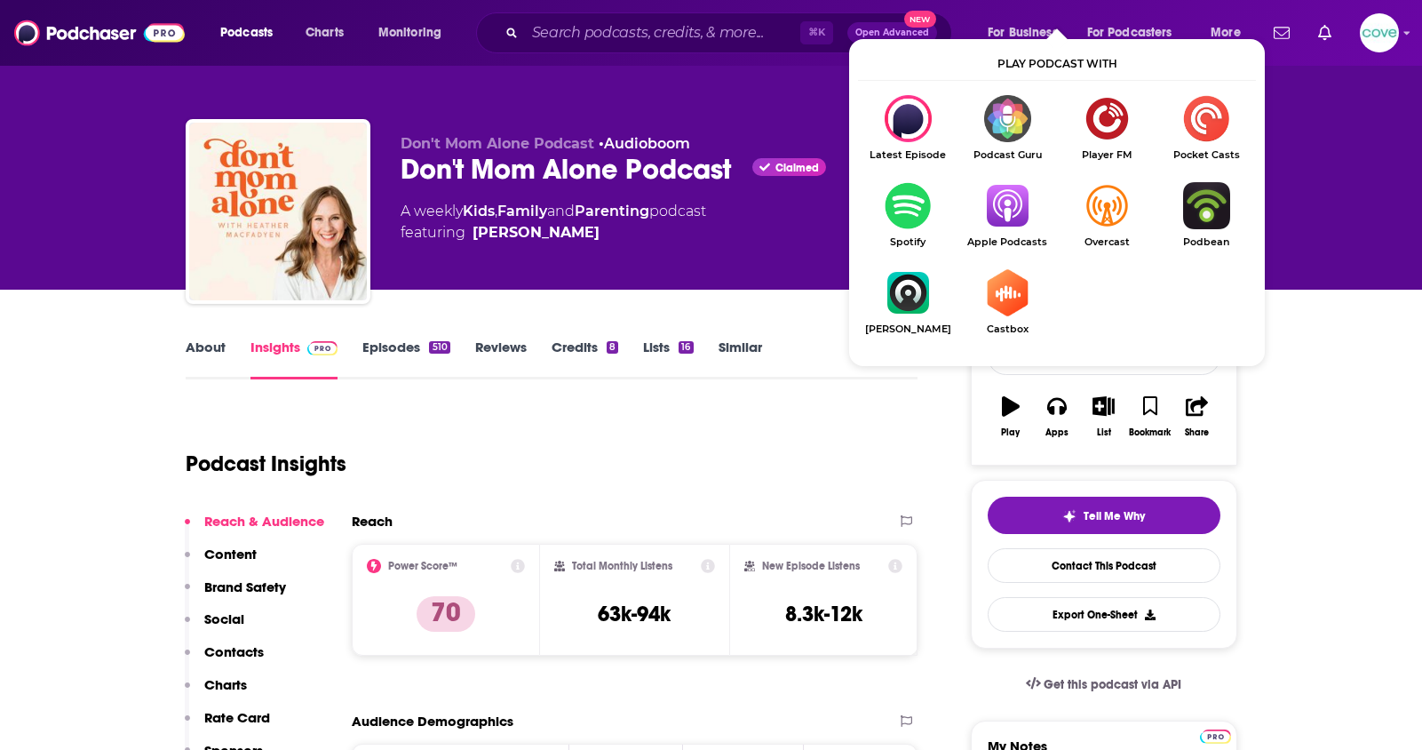
click at [1009, 203] on img "Show Listen On dropdown" at bounding box center [1006, 205] width 99 height 47
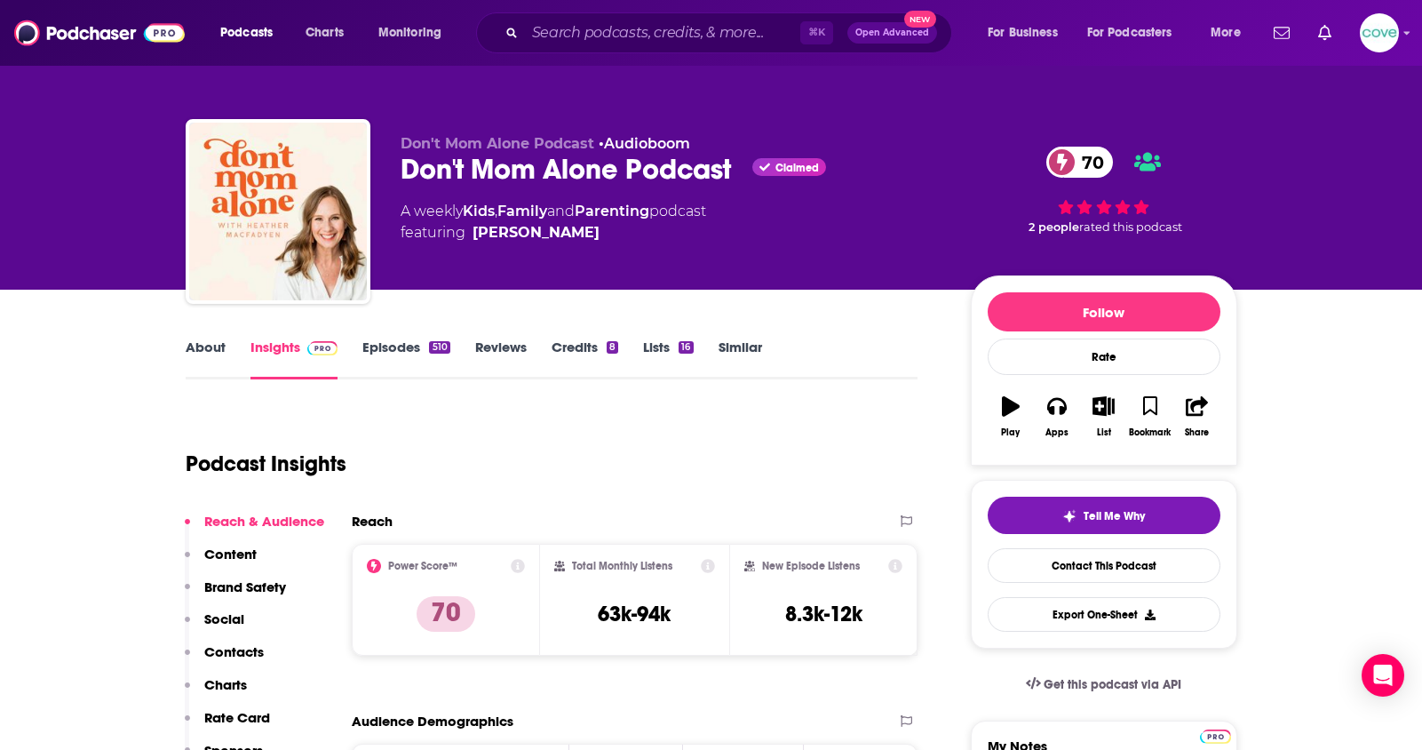
click at [741, 344] on link "Similar" at bounding box center [740, 358] width 44 height 41
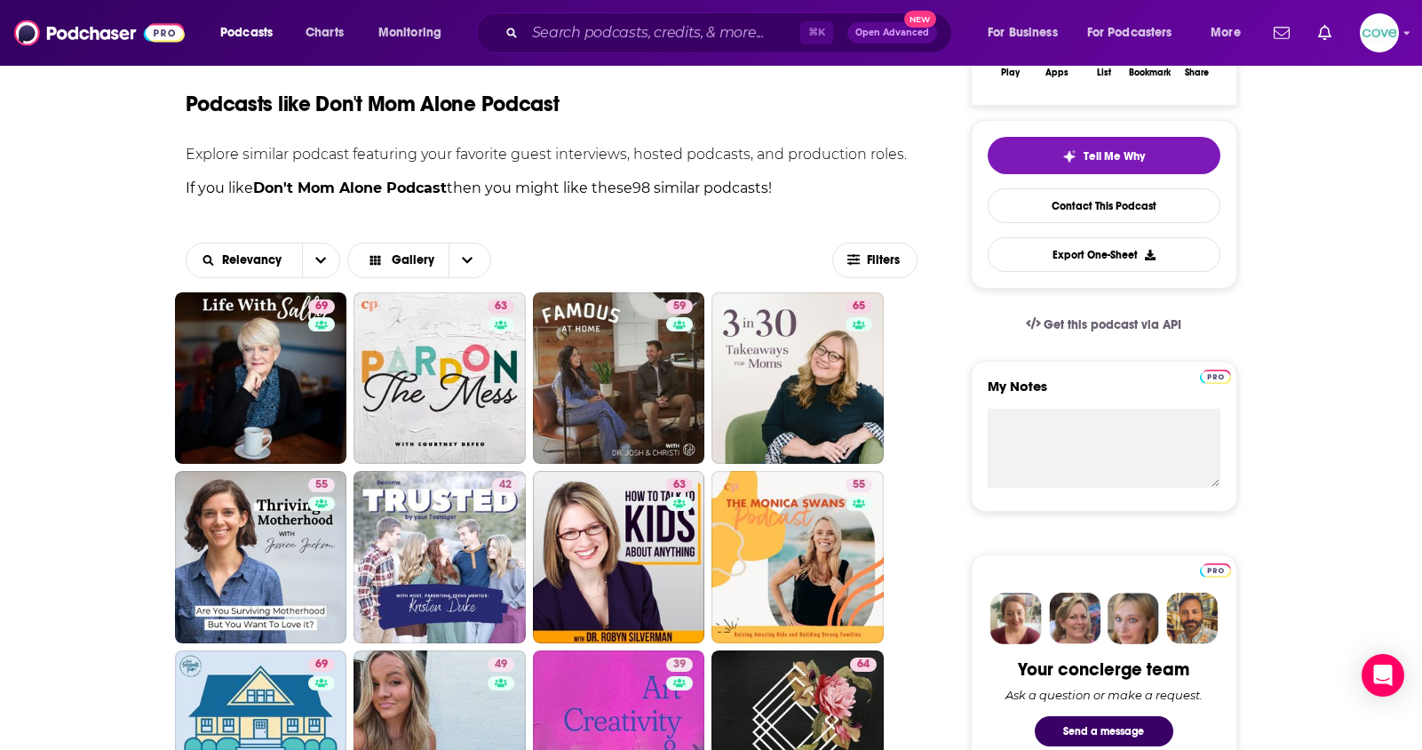
scroll to position [354, 0]
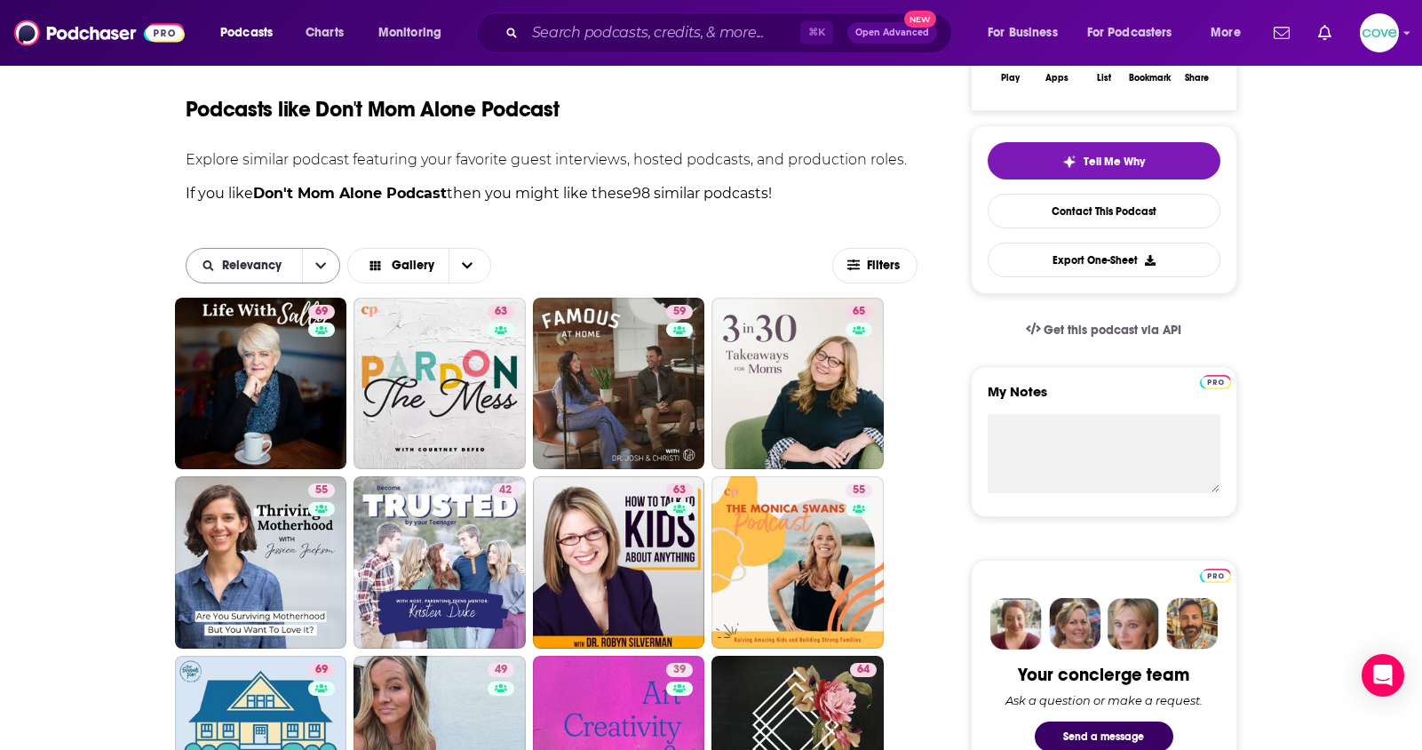
click at [314, 256] on button "open menu" at bounding box center [320, 266] width 37 height 34
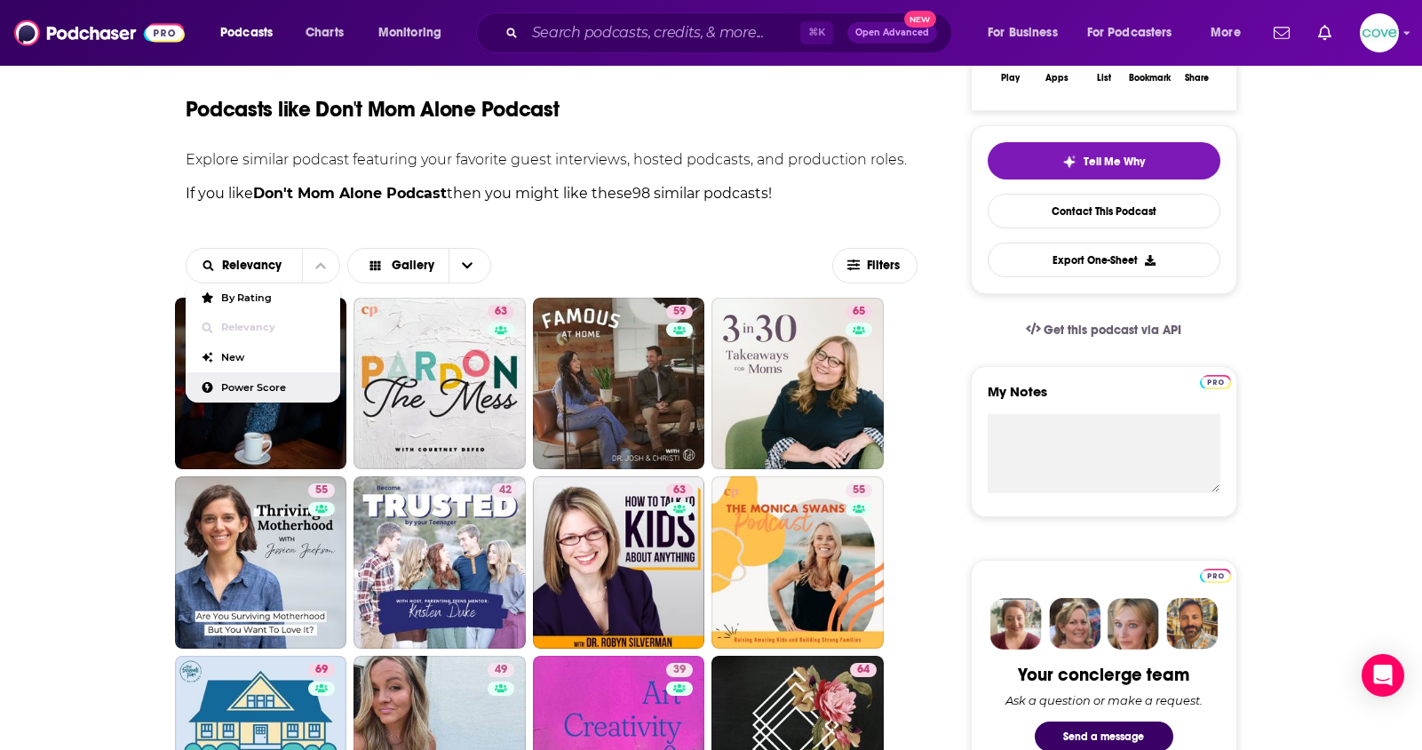
click at [303, 395] on div "Power Score" at bounding box center [263, 387] width 155 height 30
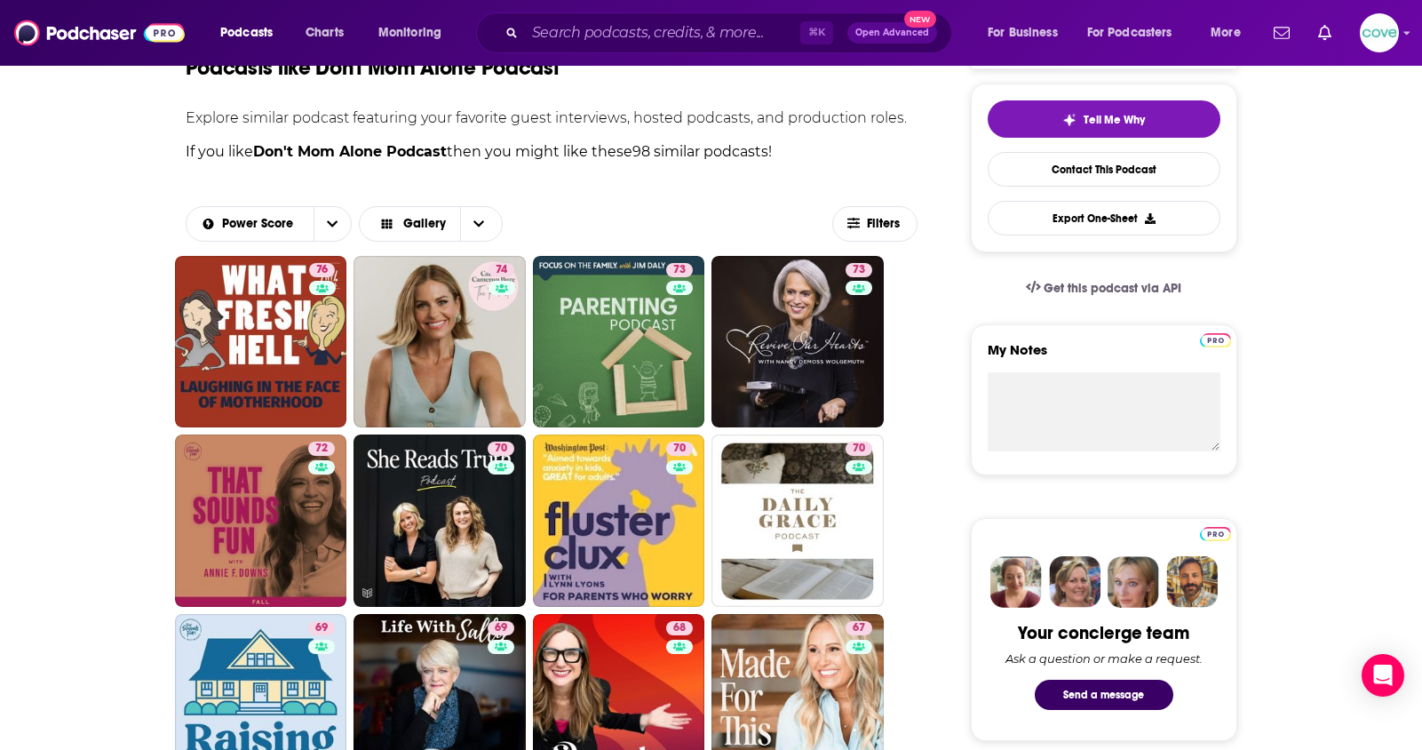
scroll to position [0, 0]
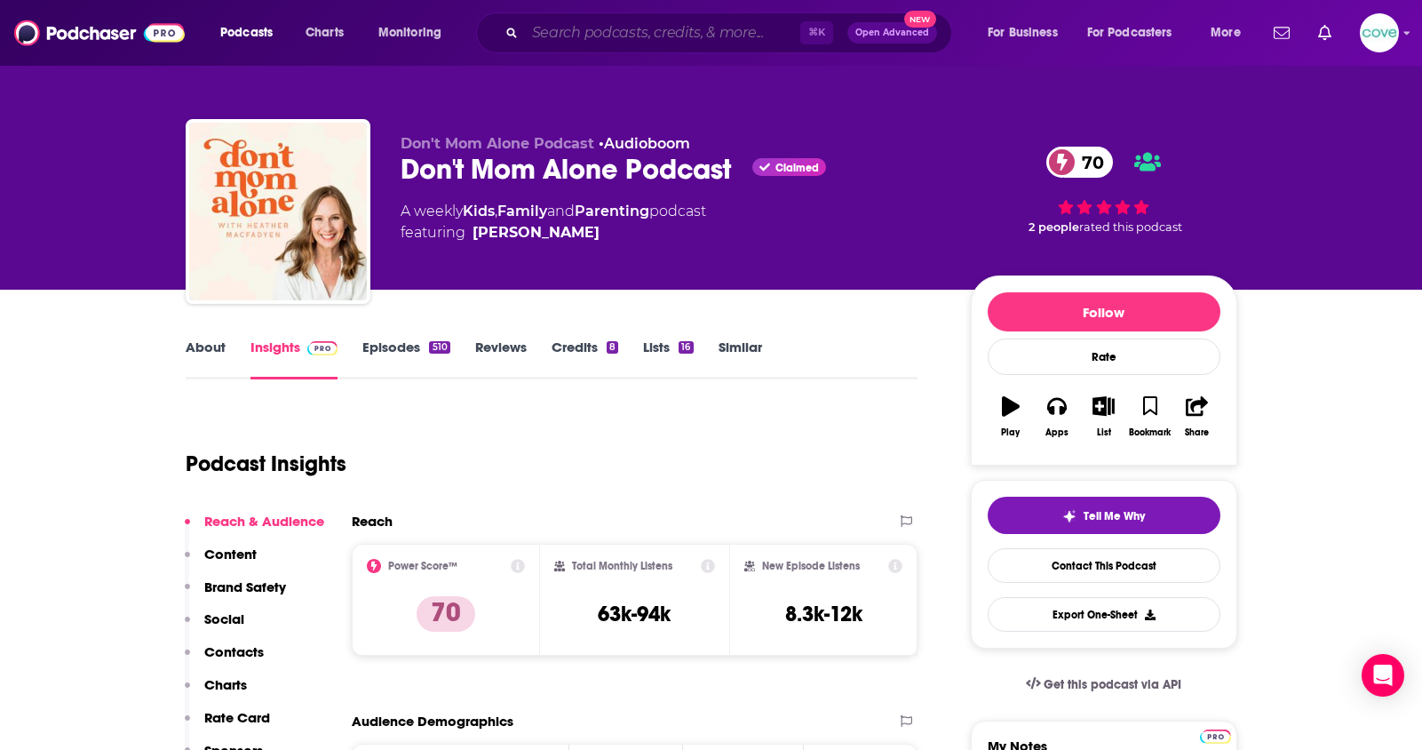
click at [707, 36] on input "Search podcasts, credits, & more..." at bounding box center [662, 33] width 275 height 28
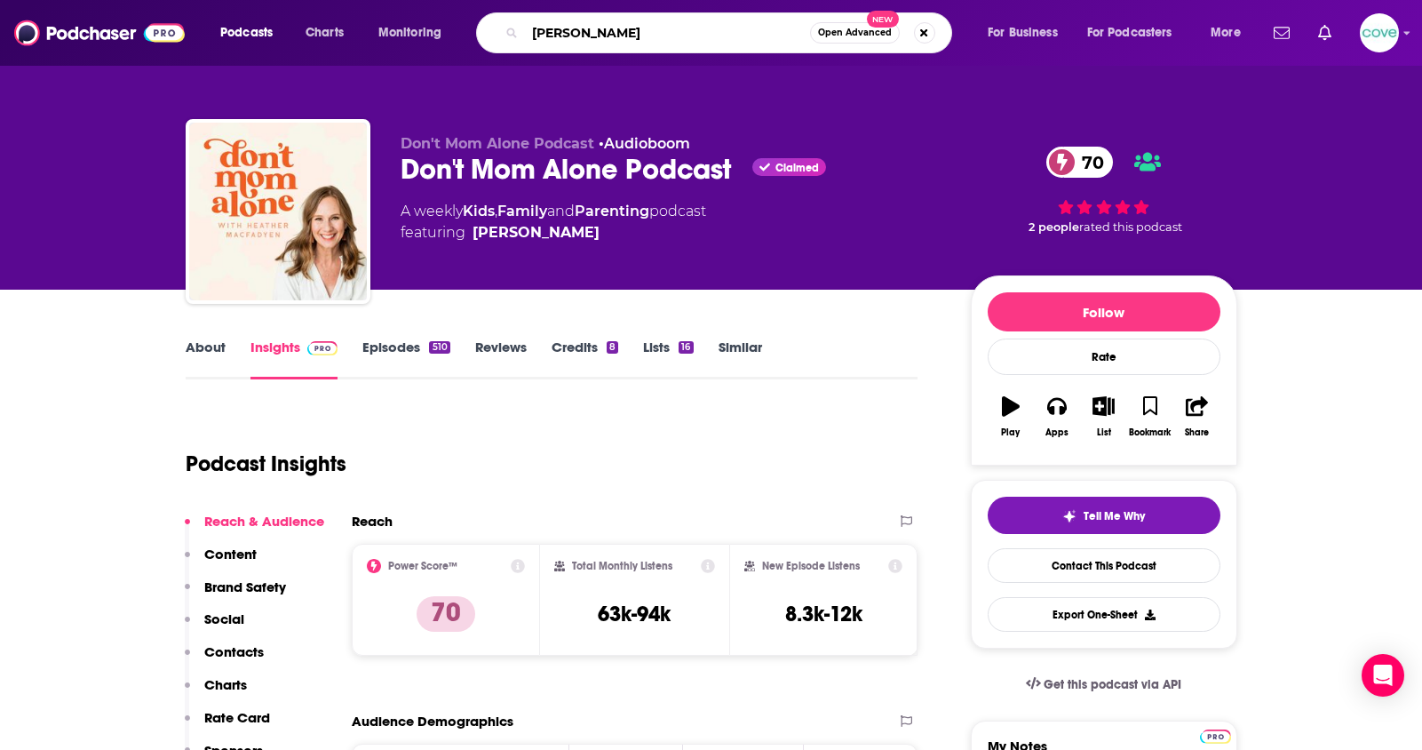
type input "carl hutchinson"
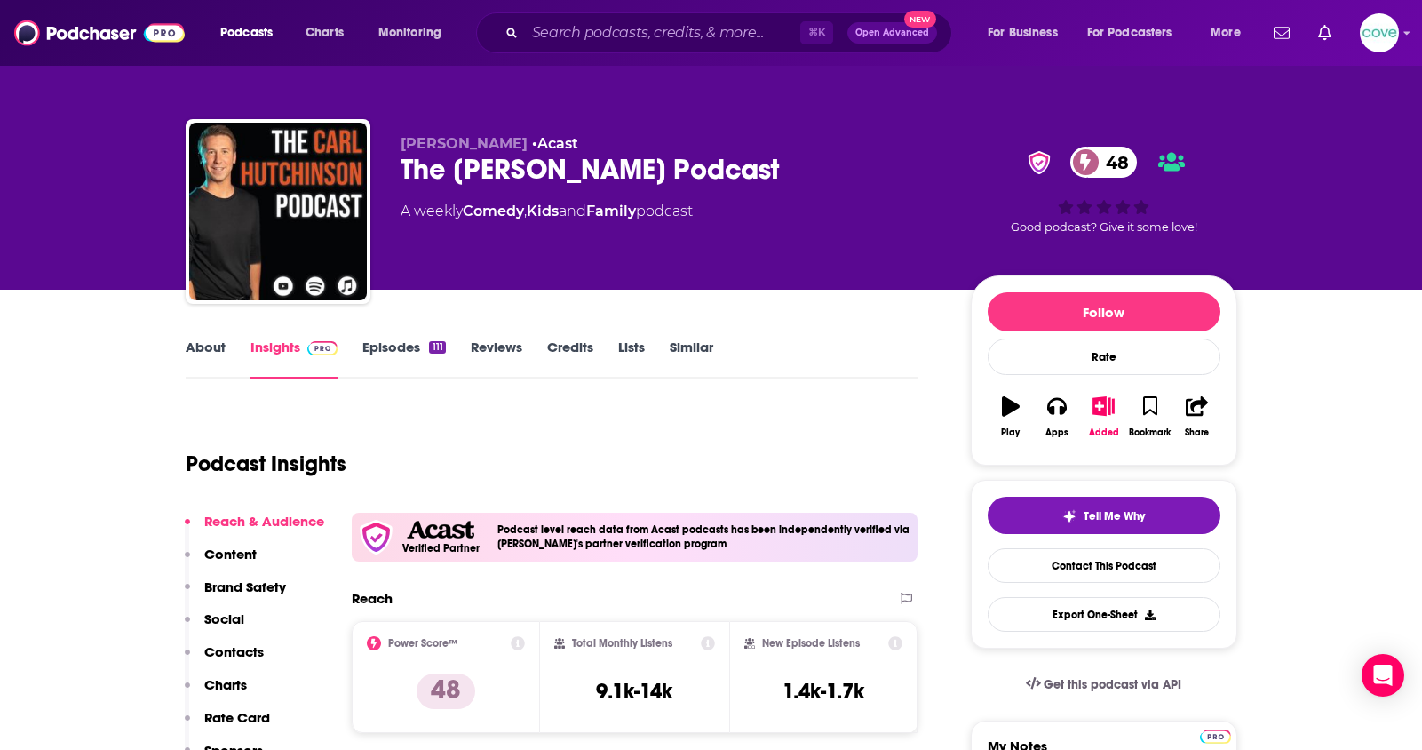
click at [702, 344] on link "Similar" at bounding box center [692, 358] width 44 height 41
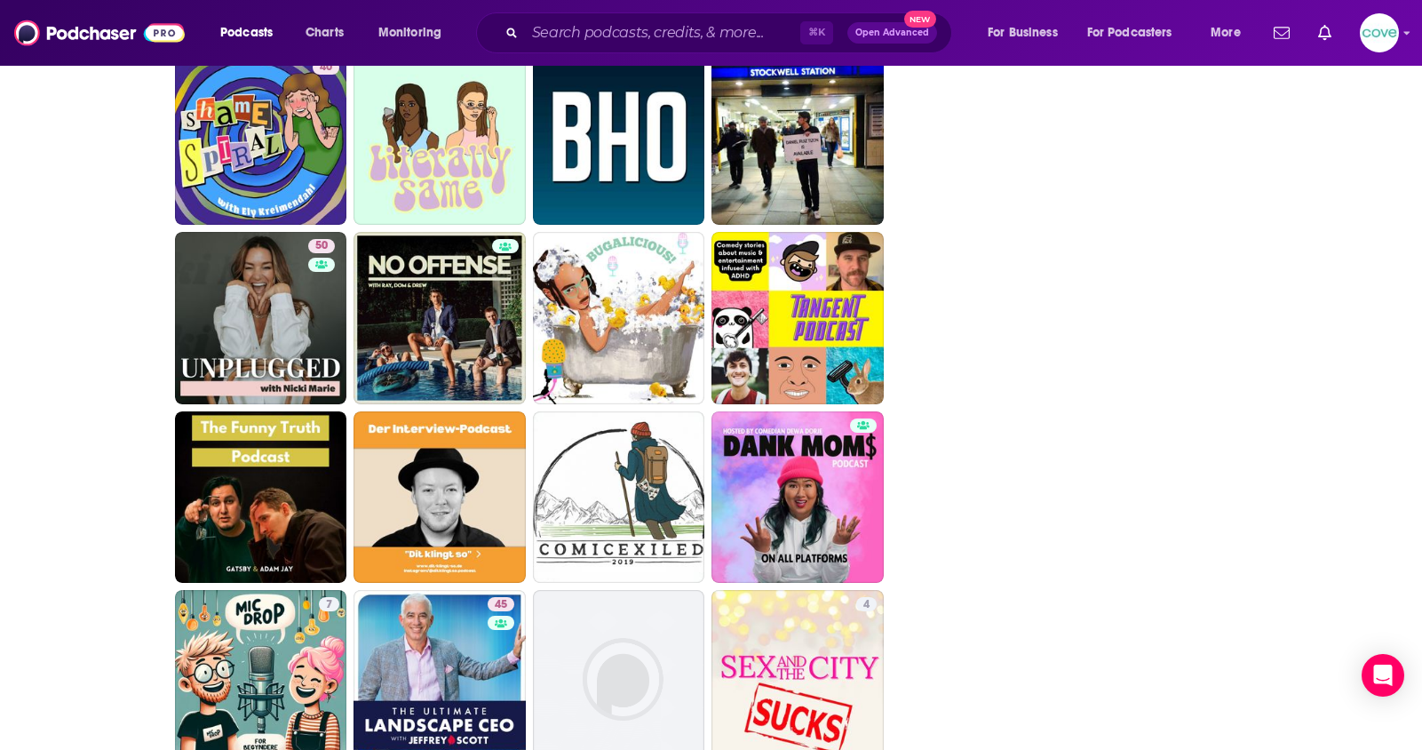
scroll to position [3464, 0]
